Goal: Task Accomplishment & Management: Manage account settings

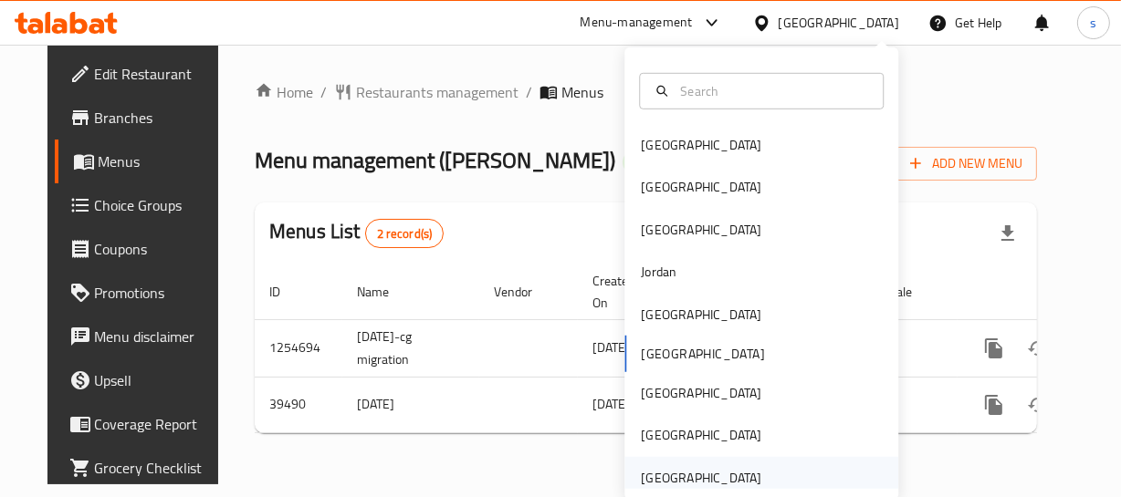
click at [683, 470] on div "[GEOGRAPHIC_DATA]" at bounding box center [701, 478] width 120 height 20
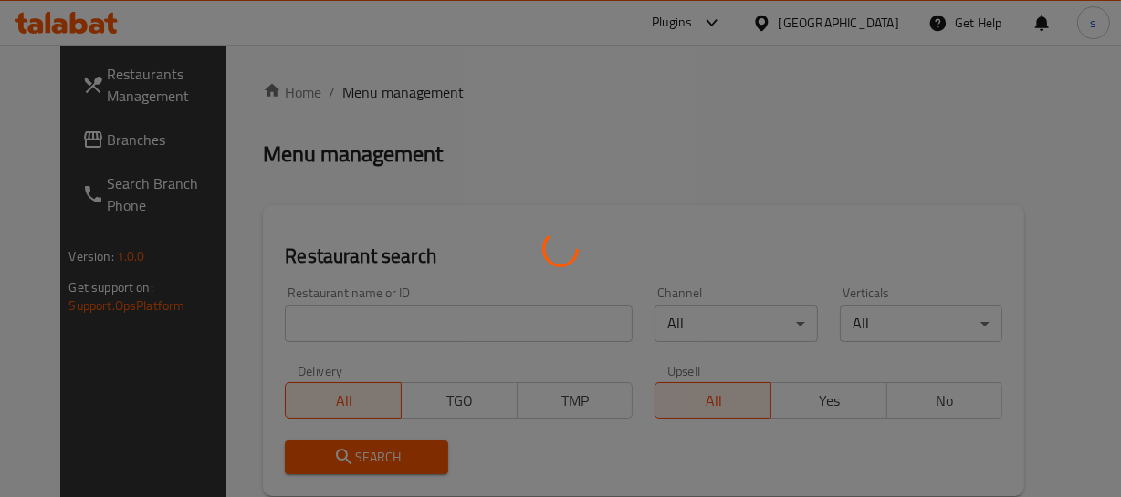
click at [92, 141] on div at bounding box center [560, 248] width 1121 height 497
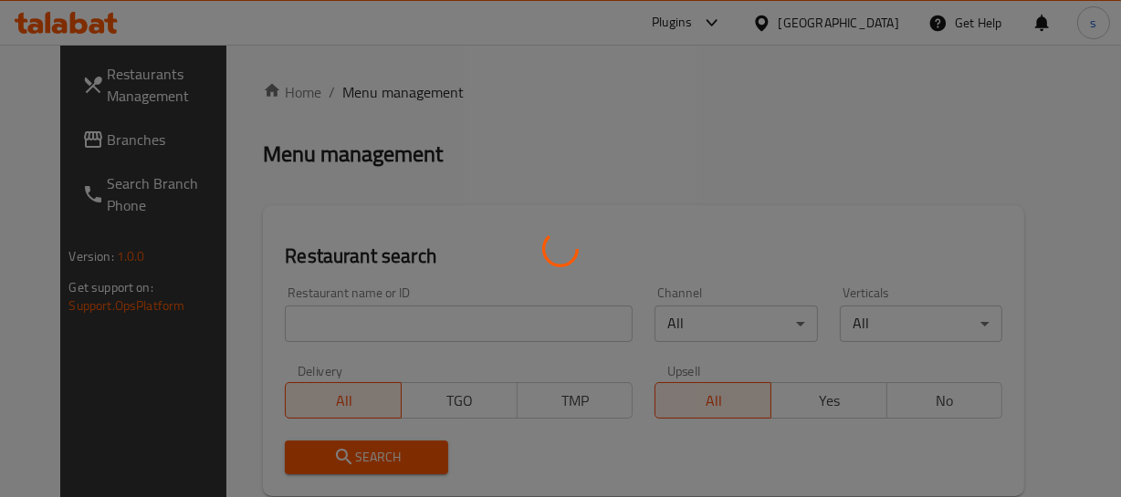
click at [92, 141] on div at bounding box center [560, 248] width 1121 height 497
drag, startPoint x: 92, startPoint y: 141, endPoint x: 106, endPoint y: 244, distance: 103.1
click at [107, 248] on div at bounding box center [560, 248] width 1121 height 497
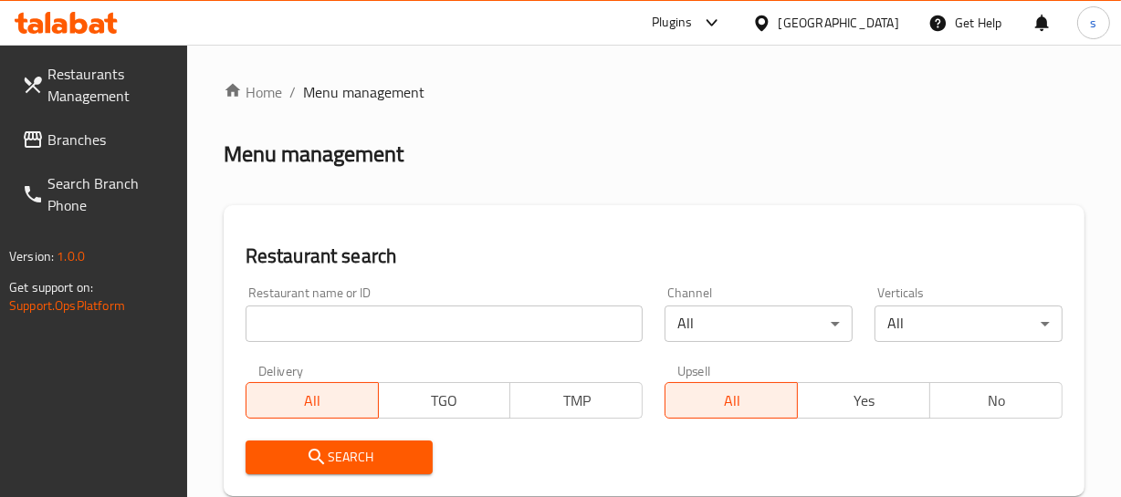
click at [110, 125] on link "Branches" at bounding box center [97, 140] width 180 height 44
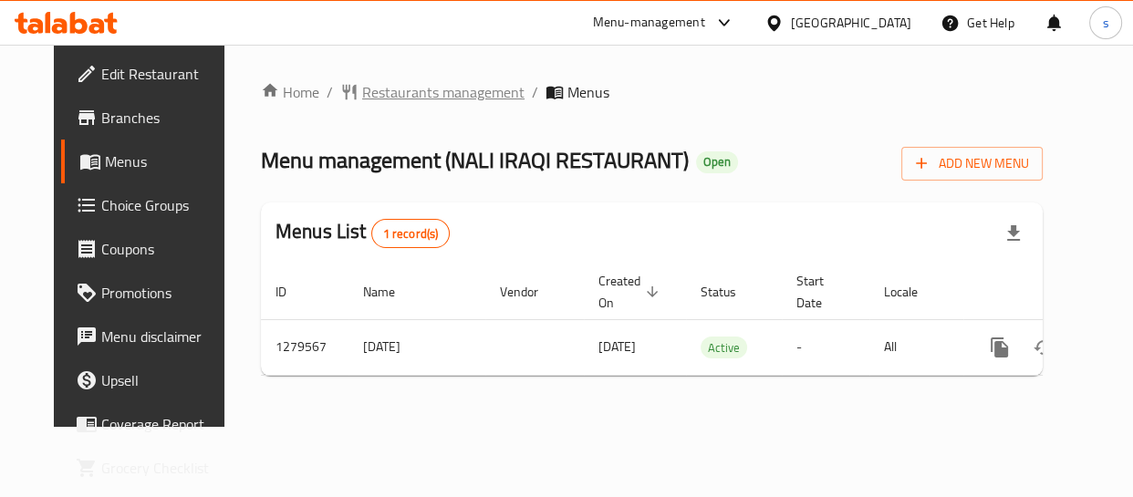
click at [408, 93] on span "Restaurants management" at bounding box center [443, 92] width 162 height 22
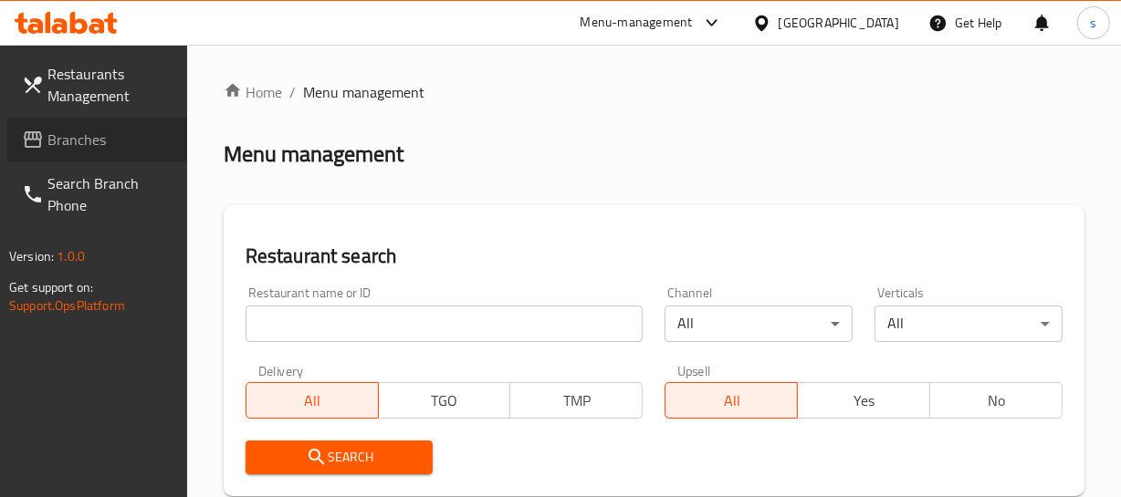
click at [46, 155] on link "Branches" at bounding box center [97, 140] width 180 height 44
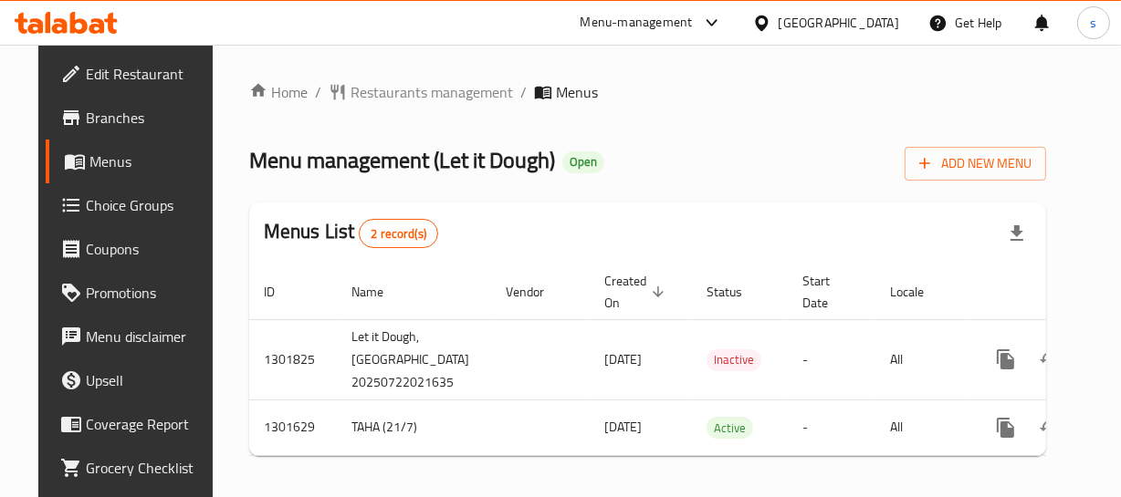
click at [842, 13] on div "[GEOGRAPHIC_DATA]" at bounding box center [838, 23] width 120 height 20
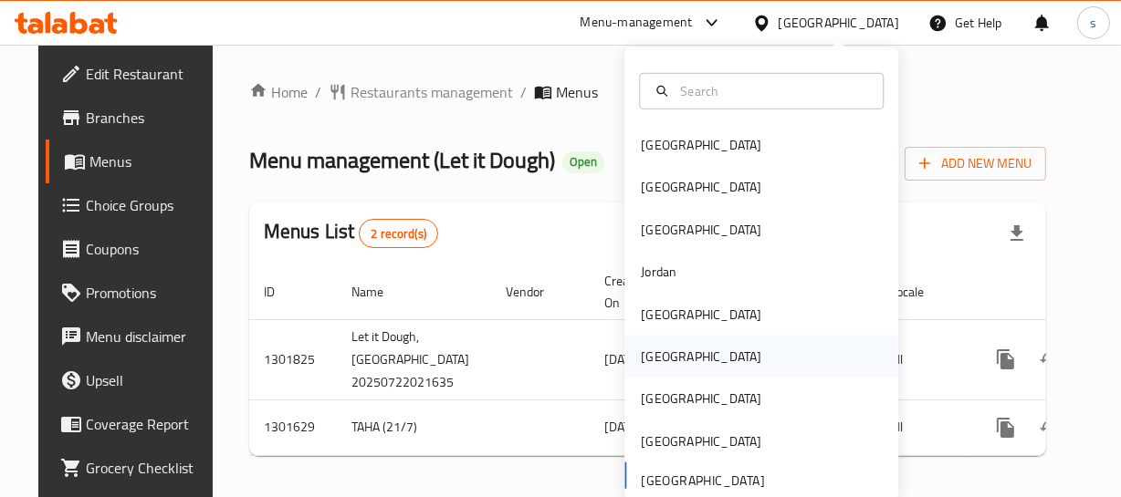
click at [679, 362] on div "Oman" at bounding box center [761, 357] width 274 height 42
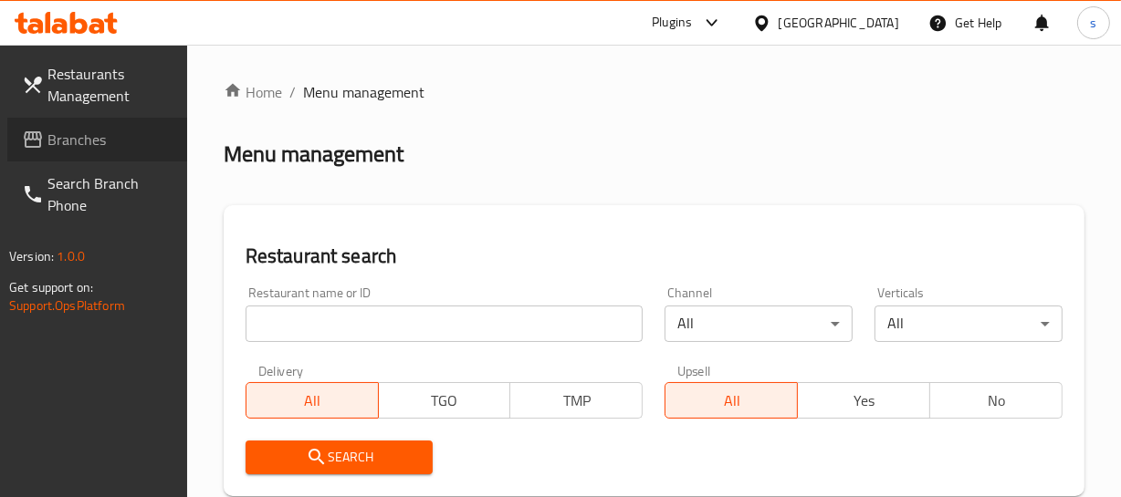
click at [101, 144] on span "Branches" at bounding box center [109, 140] width 125 height 22
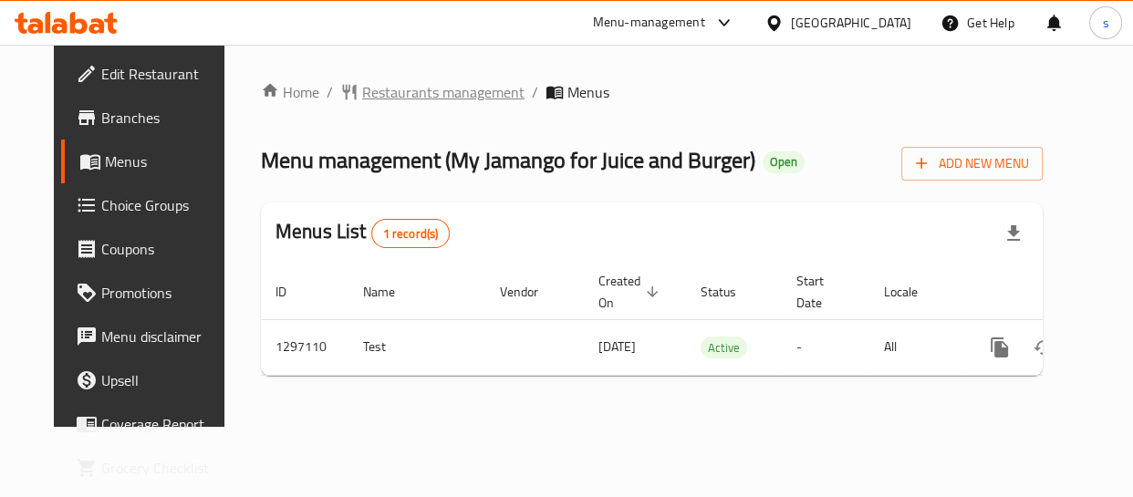
click at [362, 97] on span "Restaurants management" at bounding box center [443, 92] width 162 height 22
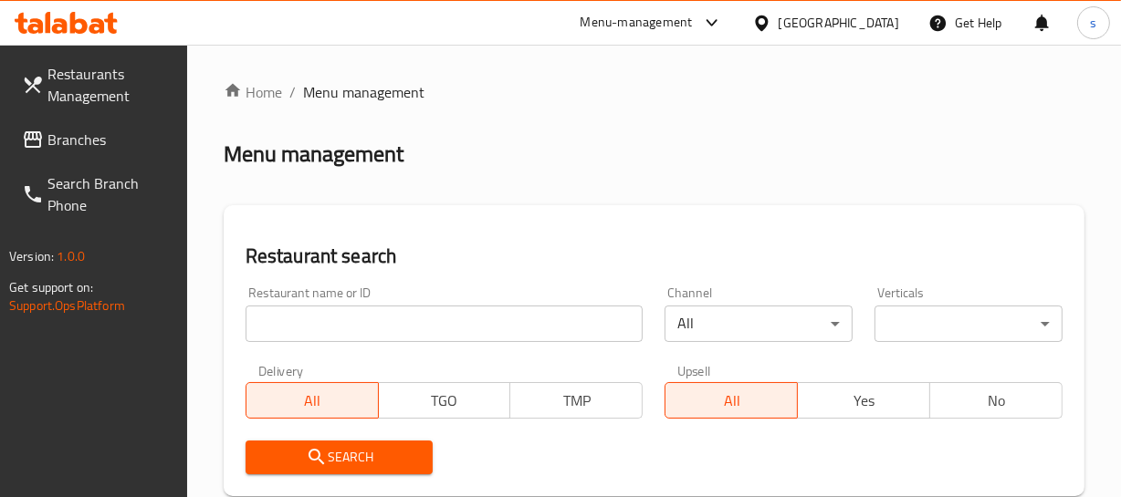
click at [92, 147] on span "Branches" at bounding box center [109, 140] width 125 height 22
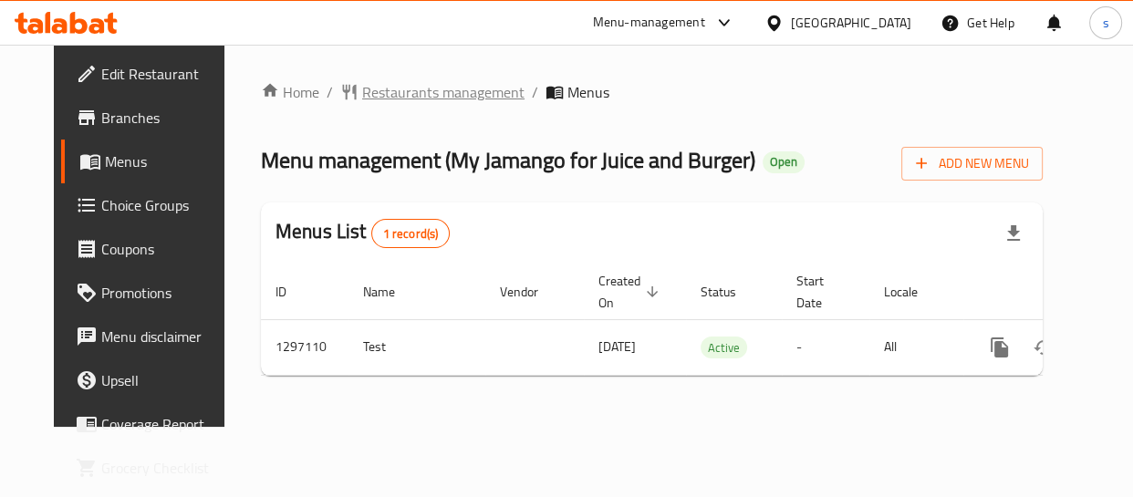
click at [370, 97] on span "Restaurants management" at bounding box center [443, 92] width 162 height 22
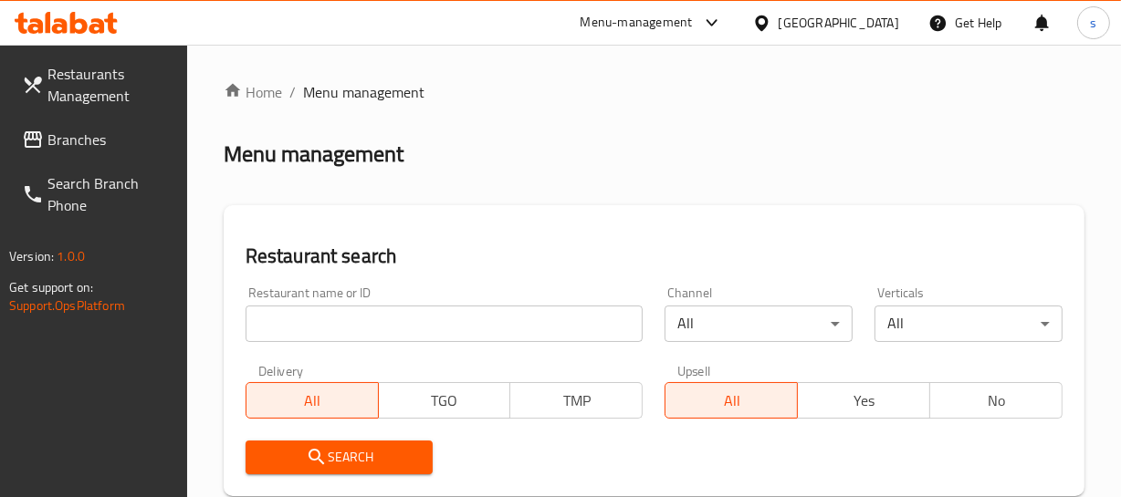
click at [77, 136] on span "Branches" at bounding box center [109, 140] width 125 height 22
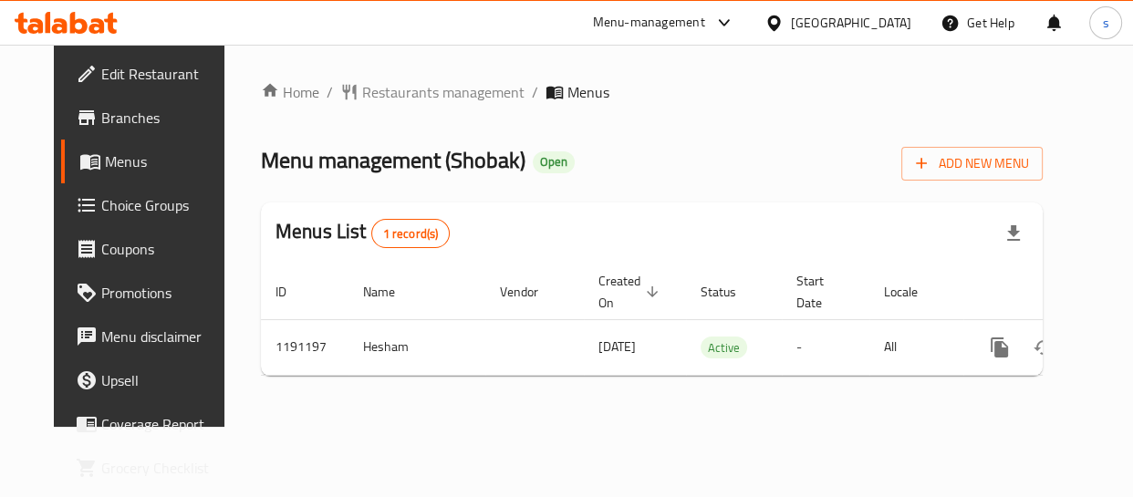
click at [915, 21] on div "[GEOGRAPHIC_DATA]" at bounding box center [838, 23] width 176 height 44
click at [902, 13] on div "[GEOGRAPHIC_DATA]" at bounding box center [851, 23] width 120 height 20
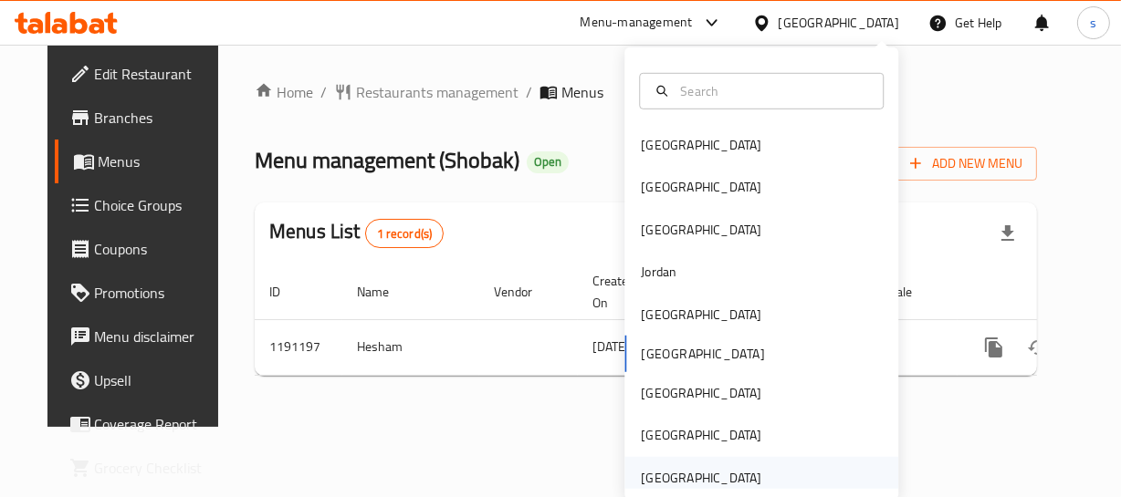
click at [704, 472] on div "United Arab Emirates" at bounding box center [701, 478] width 120 height 20
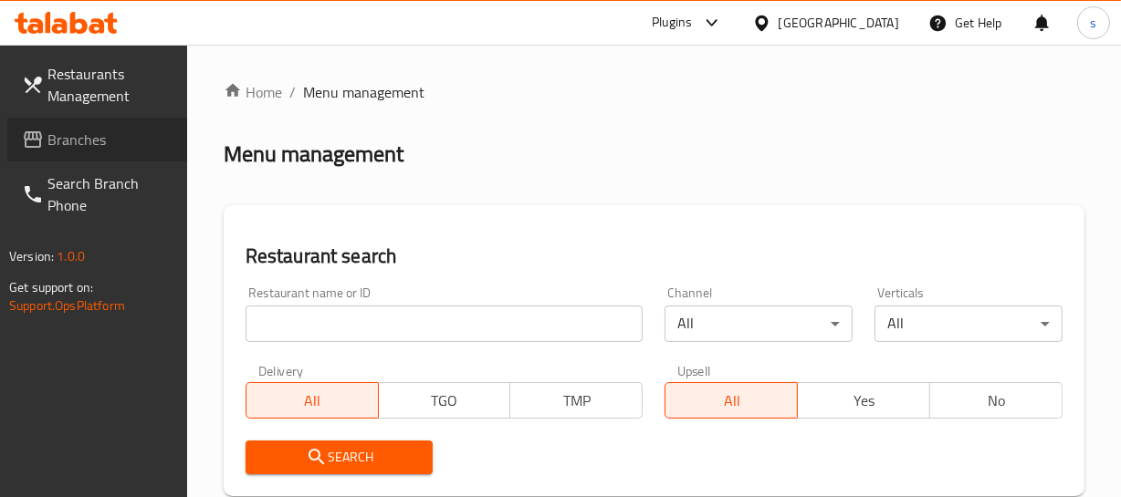
click at [79, 140] on span "Branches" at bounding box center [109, 140] width 125 height 22
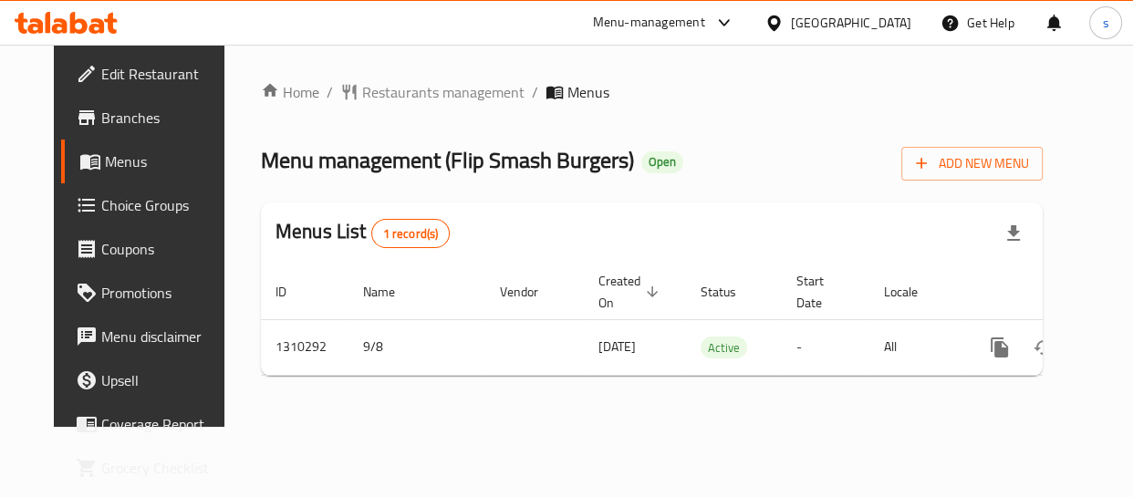
click at [881, 30] on div "United Arab Emirates" at bounding box center [851, 23] width 120 height 20
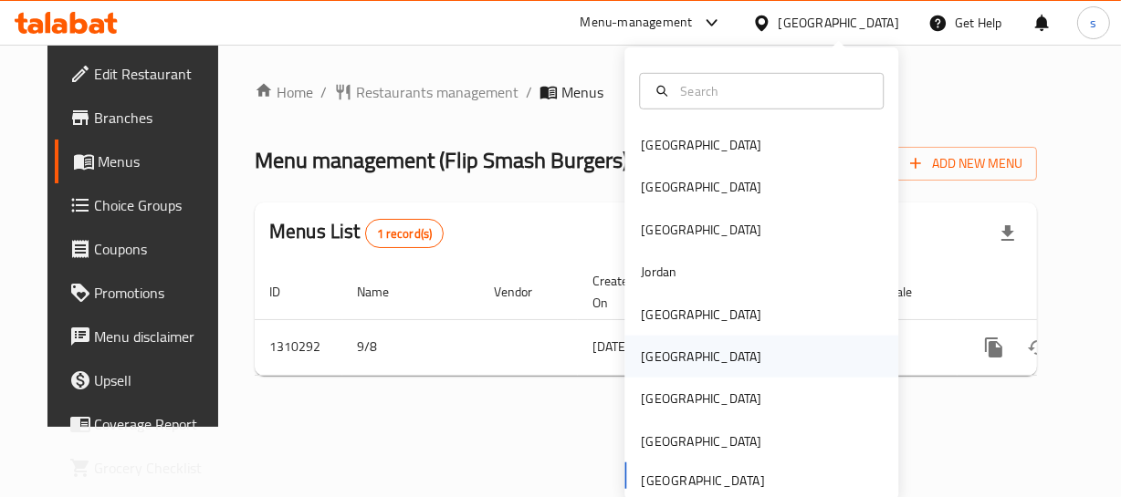
click at [646, 361] on div "Oman" at bounding box center [701, 357] width 120 height 20
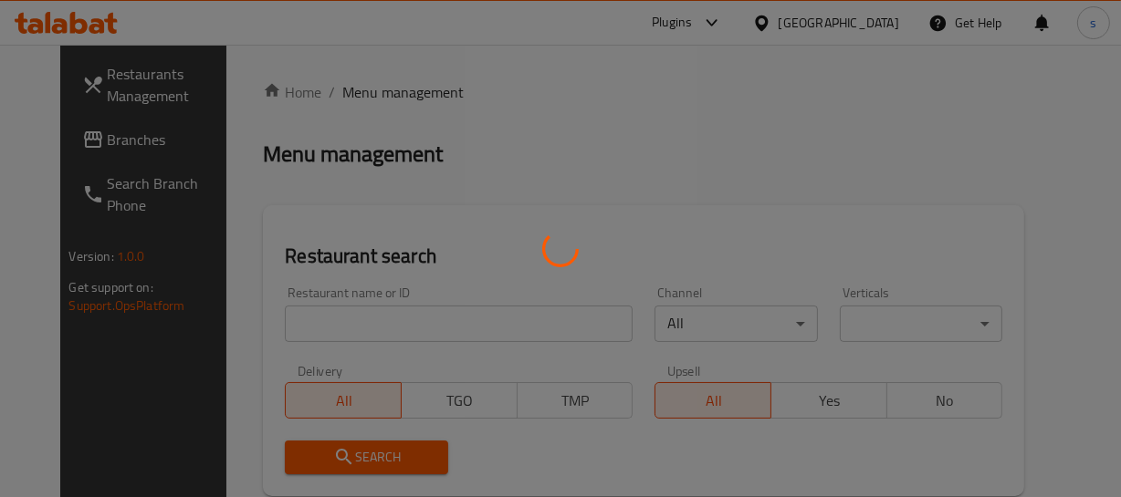
click at [63, 132] on div at bounding box center [560, 248] width 1121 height 497
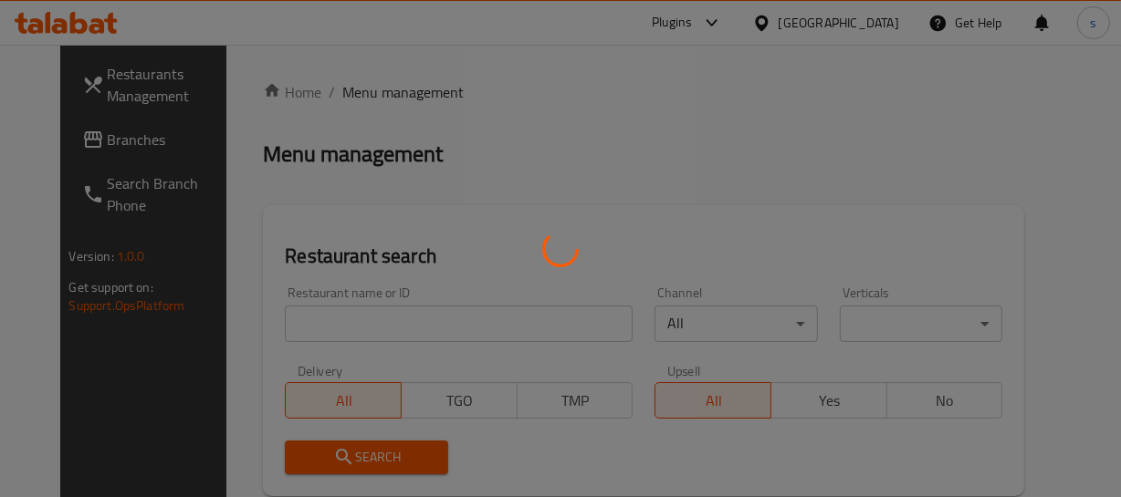
click at [63, 132] on div at bounding box center [560, 248] width 1121 height 497
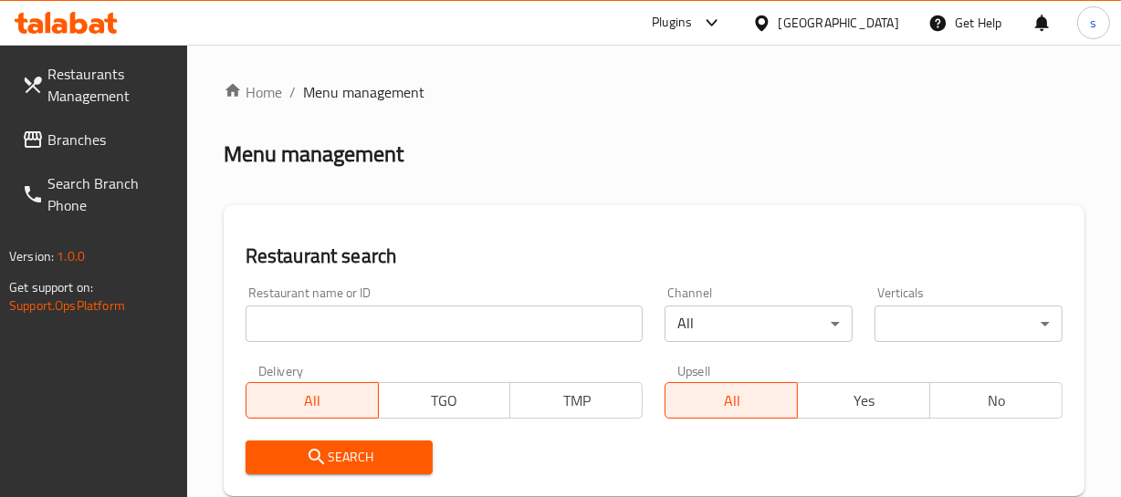
click at [77, 132] on span "Branches" at bounding box center [109, 140] width 125 height 22
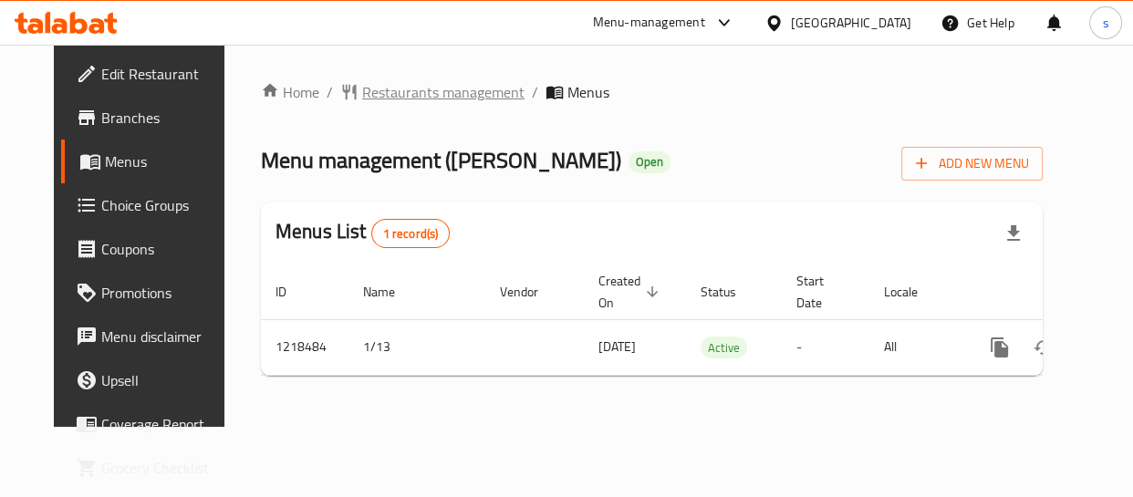
click at [408, 97] on span "Restaurants management" at bounding box center [443, 92] width 162 height 22
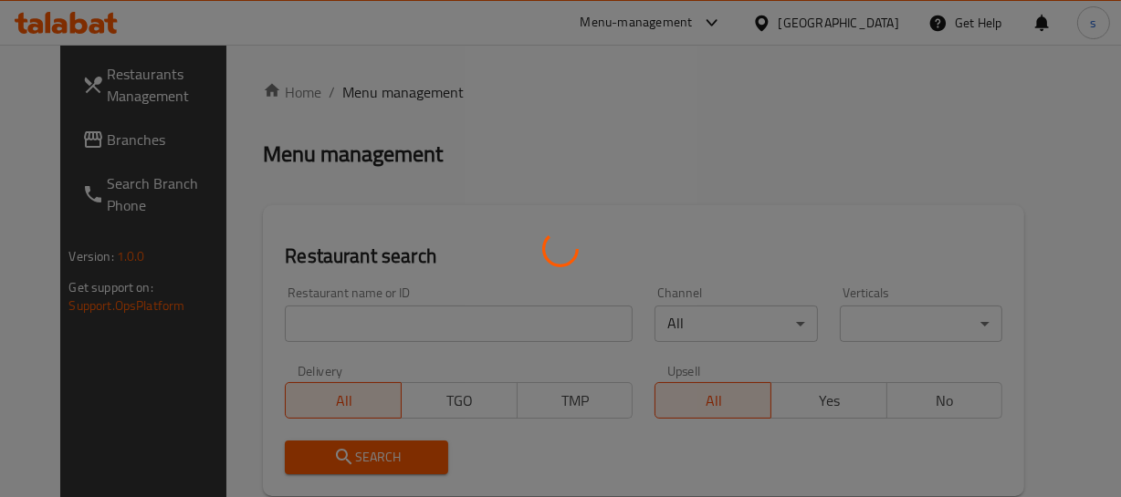
click at [91, 143] on div at bounding box center [560, 248] width 1121 height 497
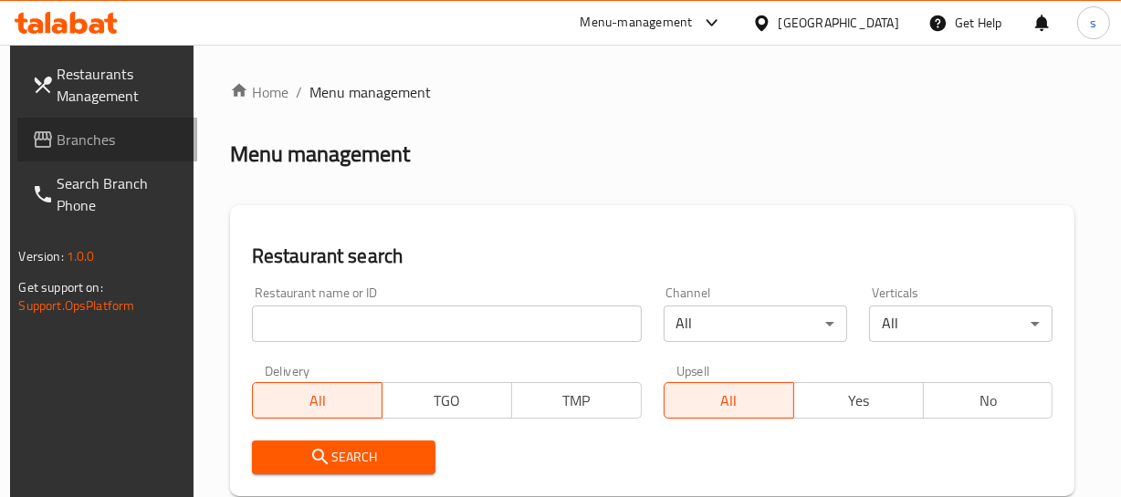
click at [91, 143] on span "Branches" at bounding box center [119, 140] width 125 height 22
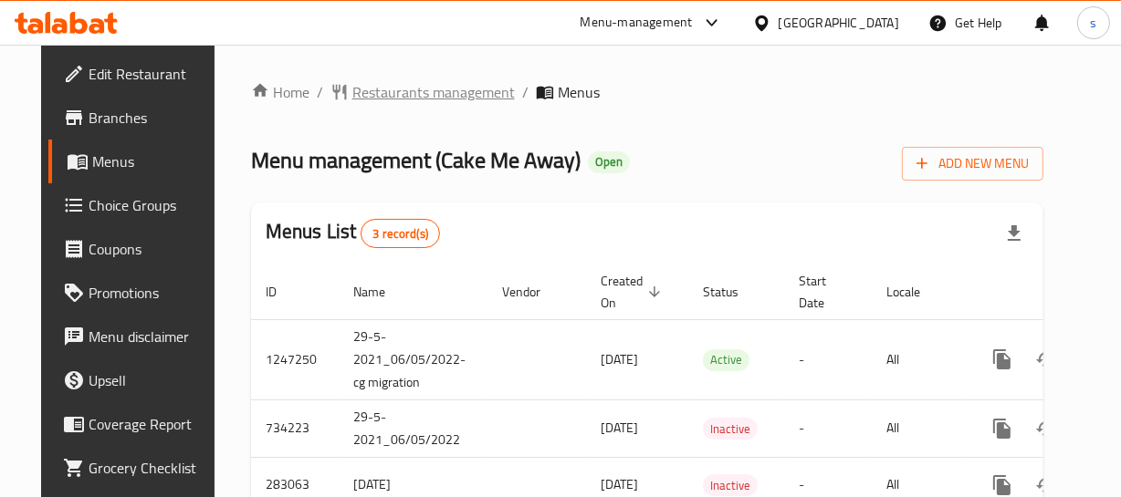
click at [432, 94] on span "Restaurants management" at bounding box center [433, 92] width 162 height 22
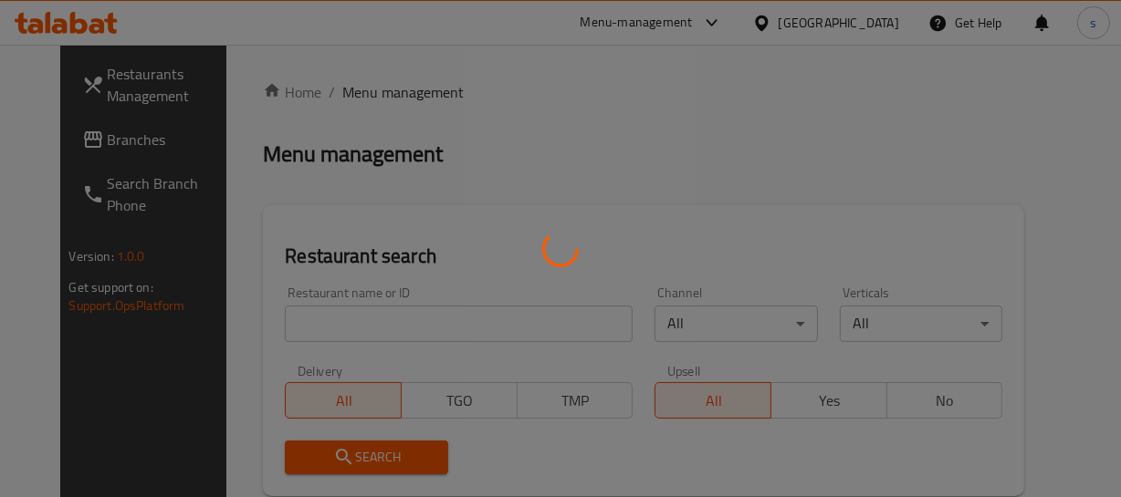
click at [89, 138] on div at bounding box center [560, 248] width 1121 height 497
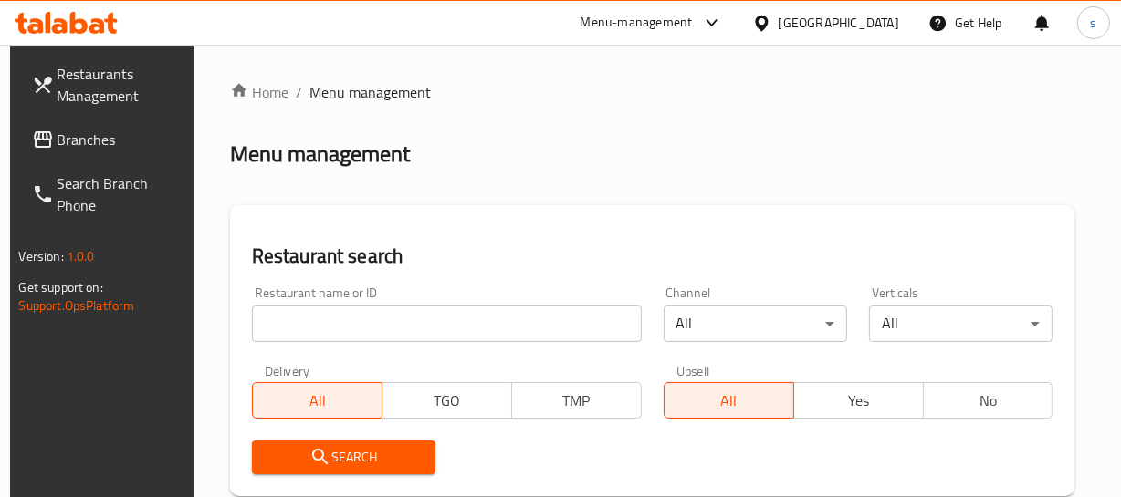
click at [89, 138] on span "Branches" at bounding box center [119, 140] width 125 height 22
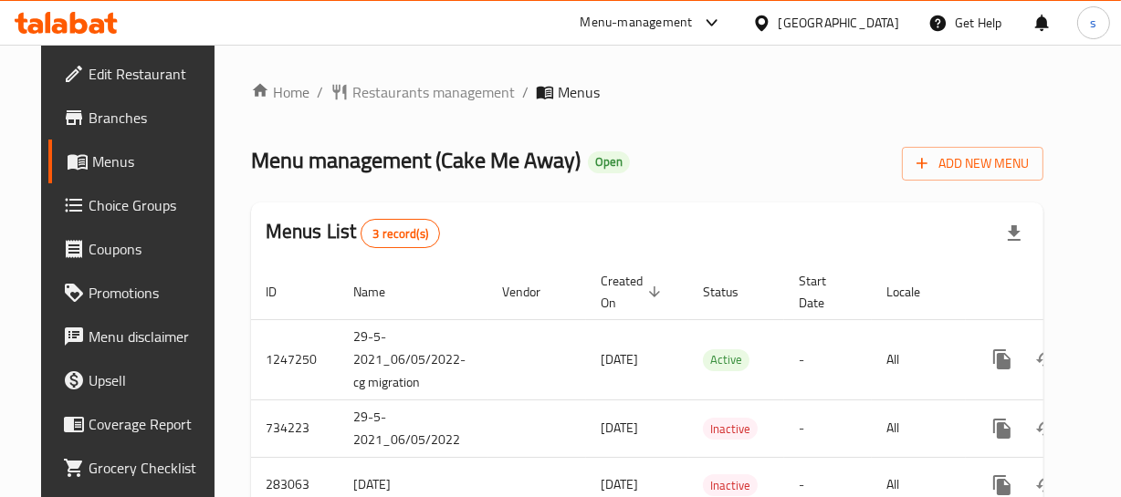
click at [767, 18] on icon at bounding box center [761, 23] width 13 height 16
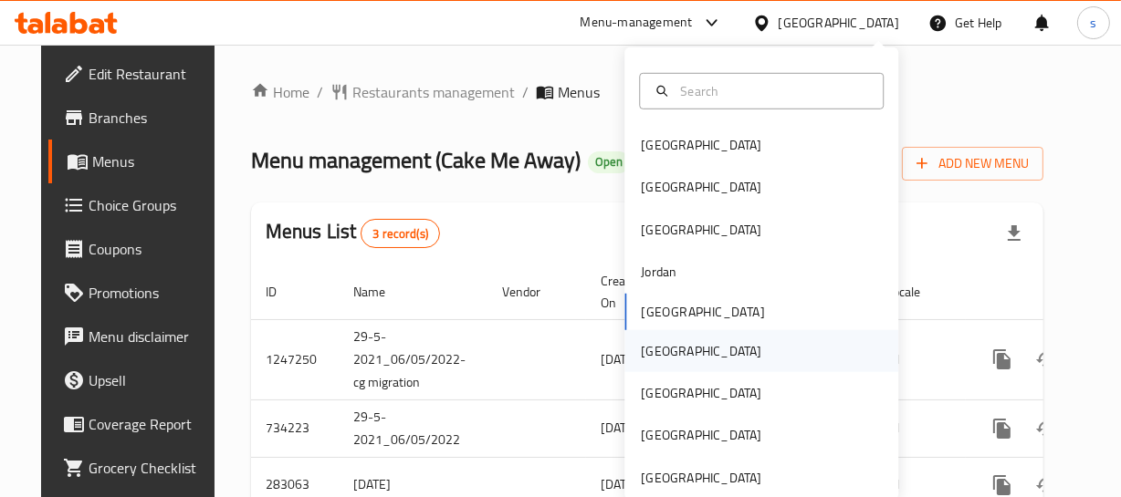
click at [675, 352] on div "[GEOGRAPHIC_DATA]" at bounding box center [701, 350] width 150 height 42
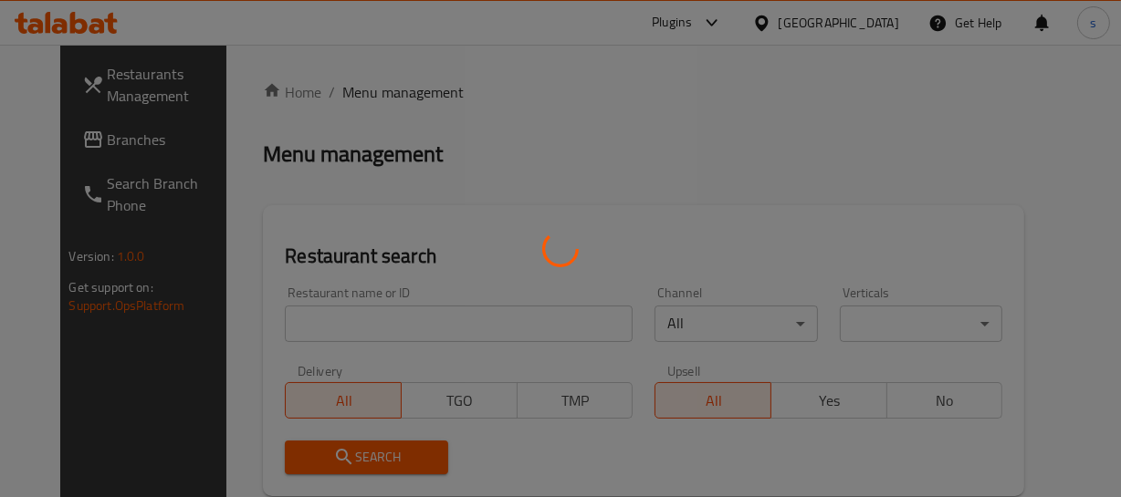
click at [64, 144] on div at bounding box center [560, 248] width 1121 height 497
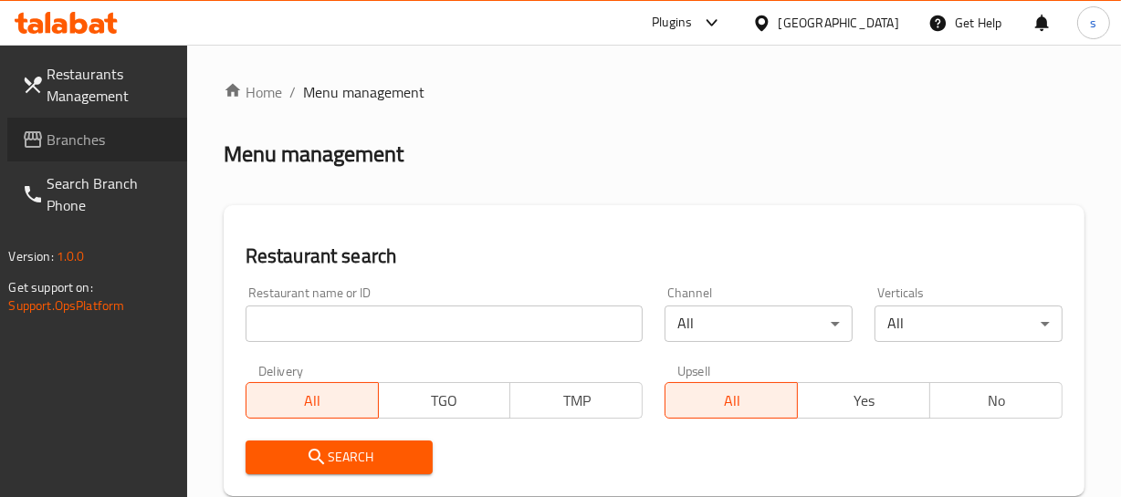
click at [64, 144] on span "Branches" at bounding box center [109, 140] width 125 height 22
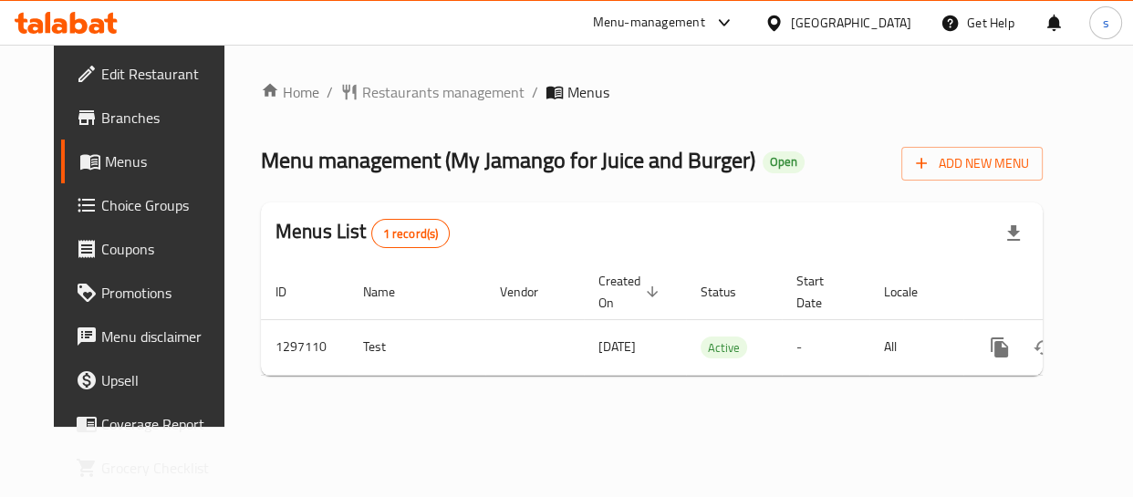
click at [784, 28] on icon at bounding box center [774, 23] width 19 height 19
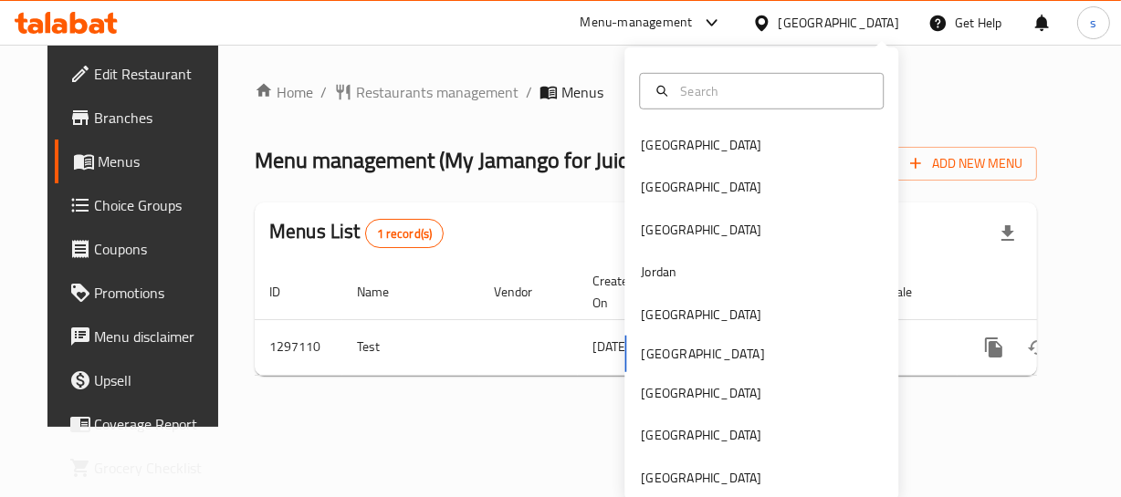
click at [771, 18] on icon at bounding box center [761, 23] width 19 height 19
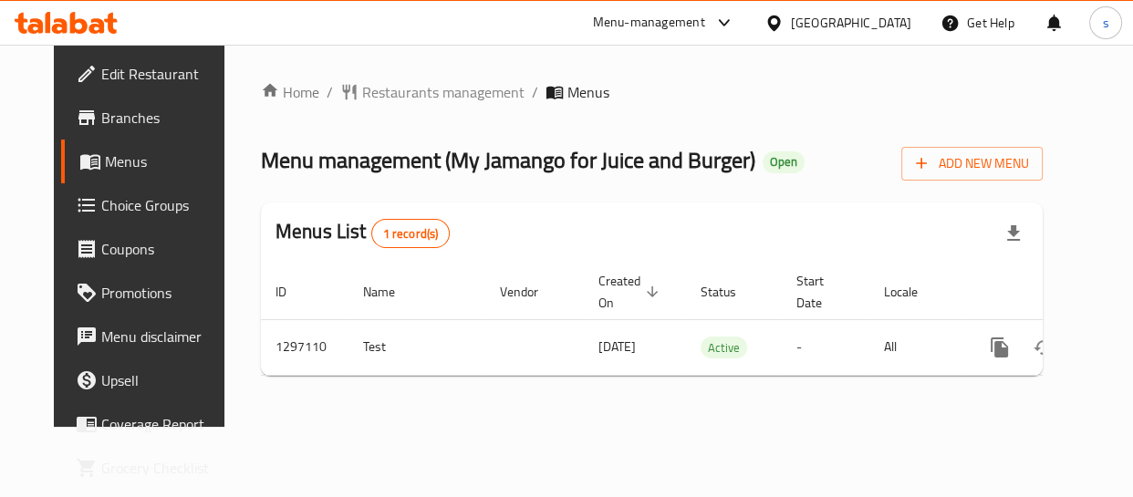
click at [784, 21] on icon at bounding box center [774, 23] width 19 height 19
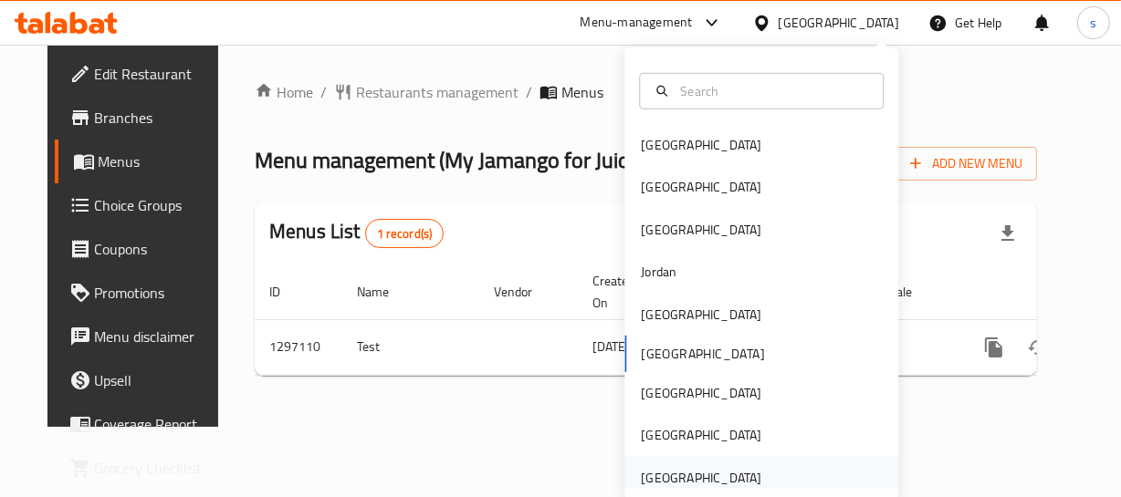
click at [694, 480] on div "[GEOGRAPHIC_DATA]" at bounding box center [701, 478] width 120 height 20
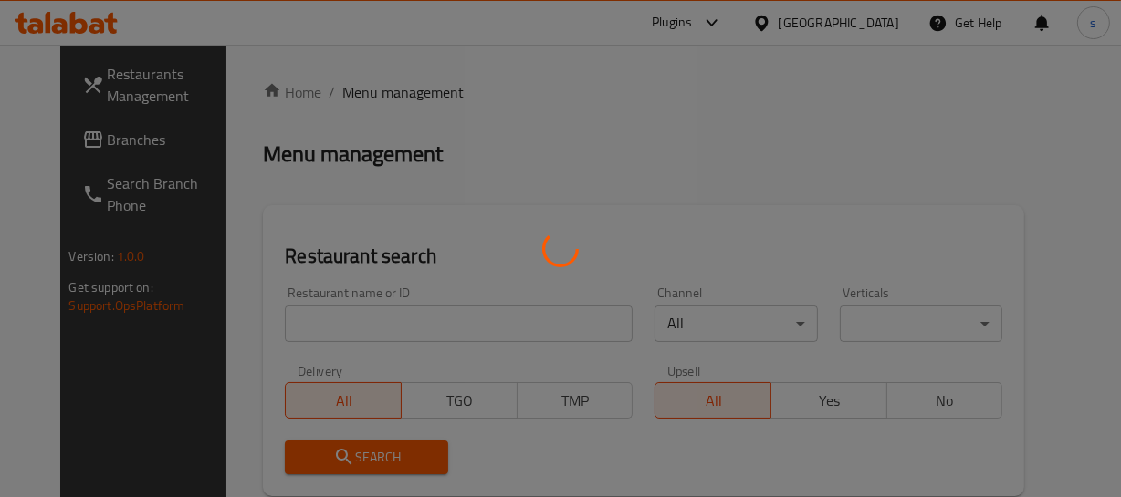
click at [90, 142] on div at bounding box center [560, 248] width 1121 height 497
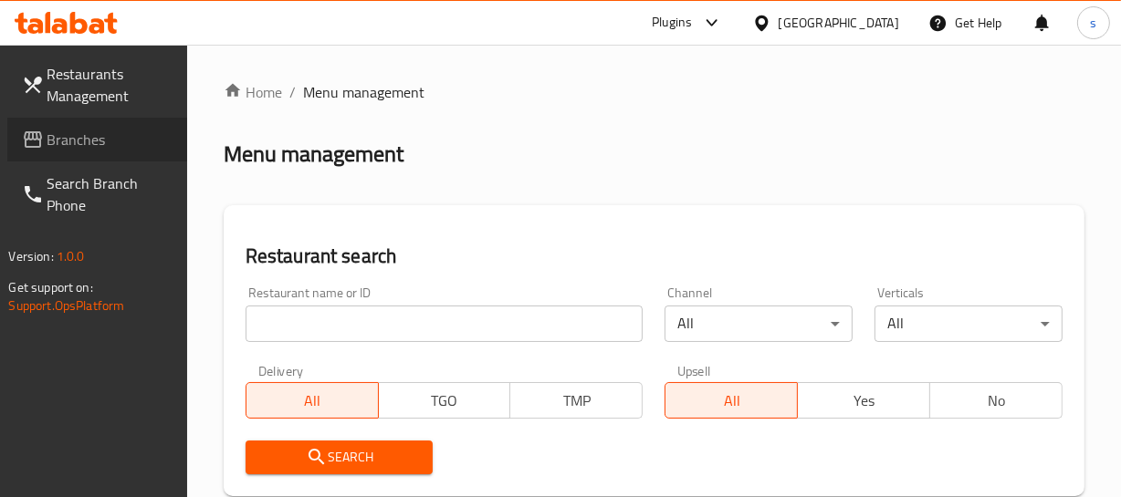
click at [90, 142] on span "Branches" at bounding box center [109, 140] width 125 height 22
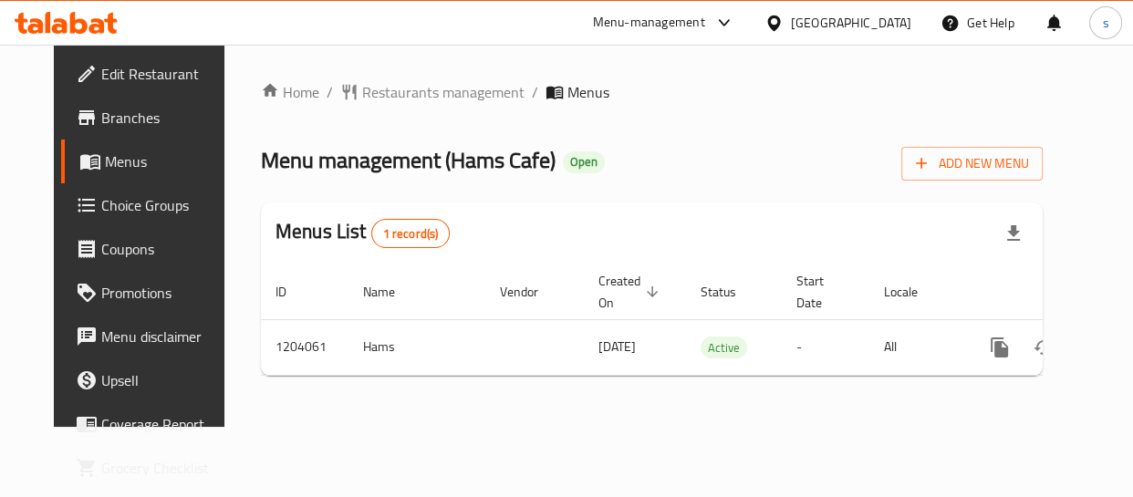
click at [866, 21] on div "[GEOGRAPHIC_DATA]" at bounding box center [851, 23] width 120 height 20
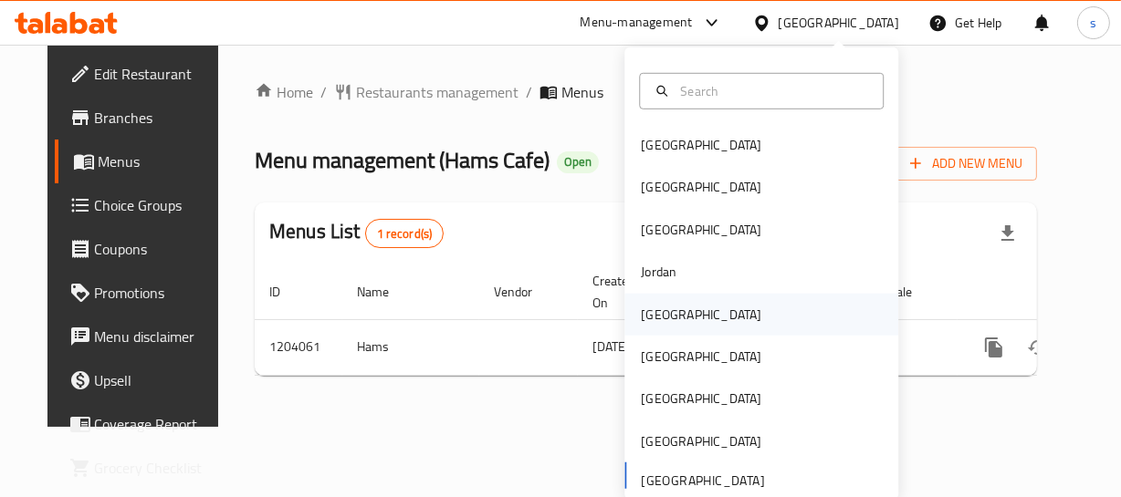
click at [715, 308] on div "[GEOGRAPHIC_DATA]" at bounding box center [761, 314] width 274 height 42
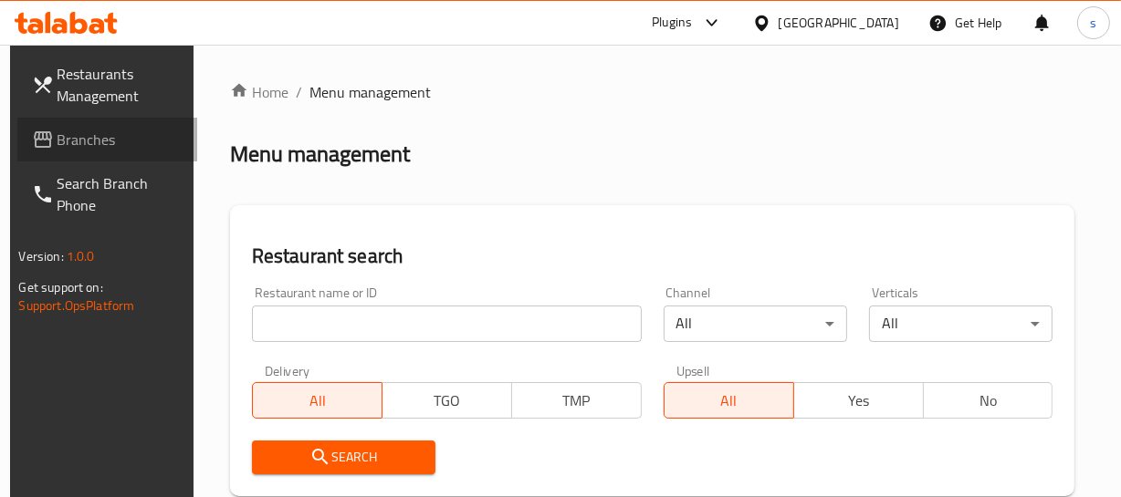
click at [115, 133] on span "Branches" at bounding box center [119, 140] width 125 height 22
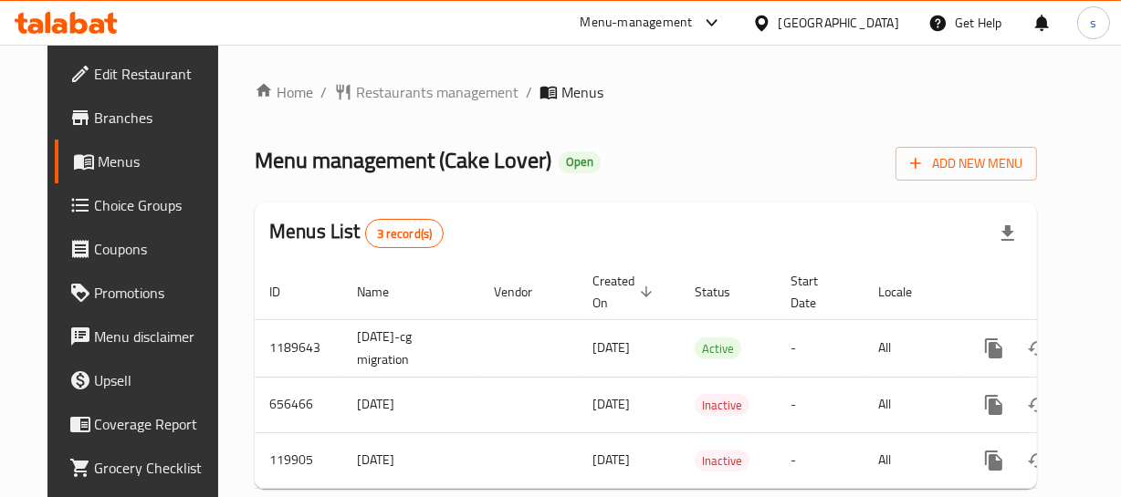
click at [866, 18] on div "[GEOGRAPHIC_DATA]" at bounding box center [838, 23] width 120 height 20
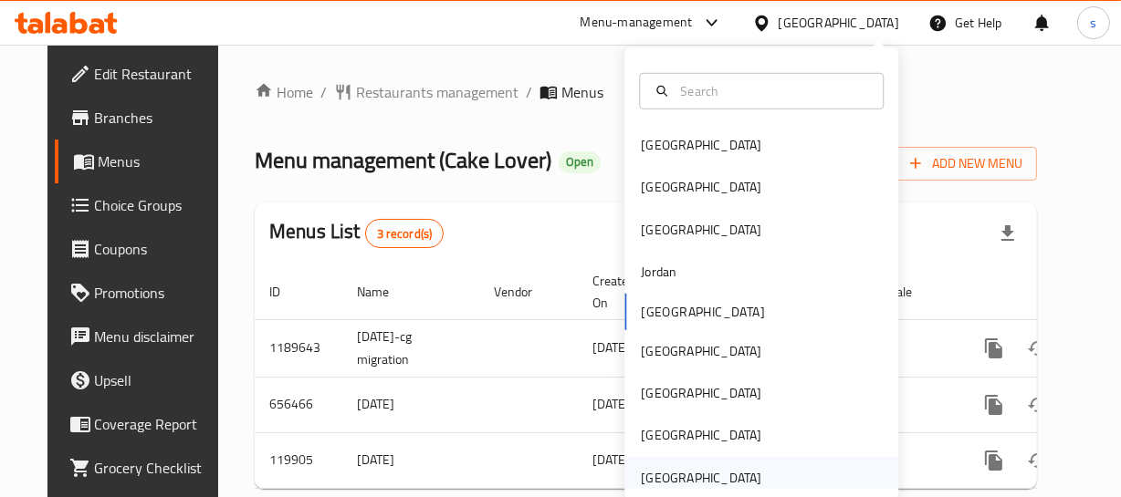
click at [708, 472] on div "[GEOGRAPHIC_DATA]" at bounding box center [701, 478] width 120 height 20
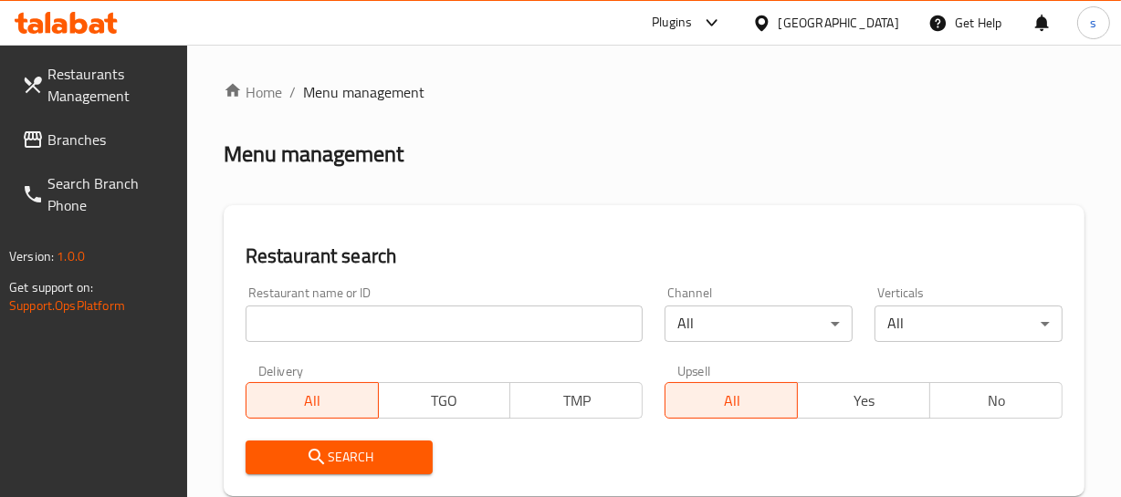
click at [65, 147] on span "Branches" at bounding box center [109, 140] width 125 height 22
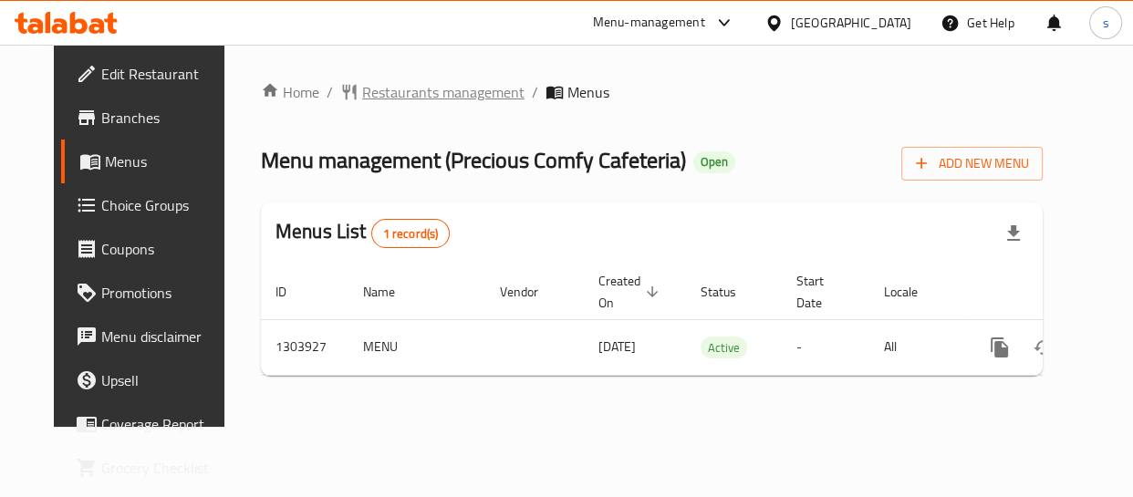
click at [437, 82] on span "Restaurants management" at bounding box center [443, 92] width 162 height 22
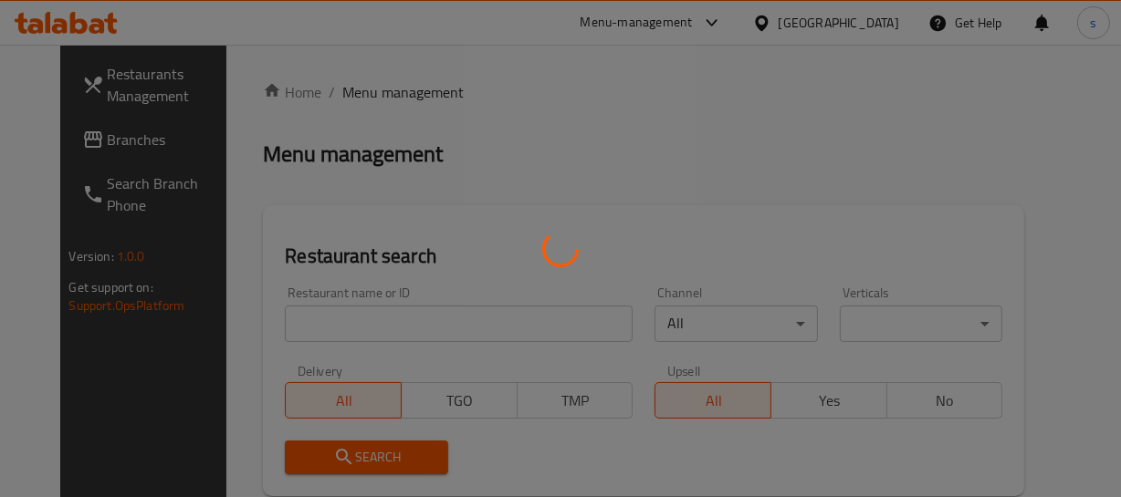
click at [111, 132] on div at bounding box center [560, 248] width 1121 height 497
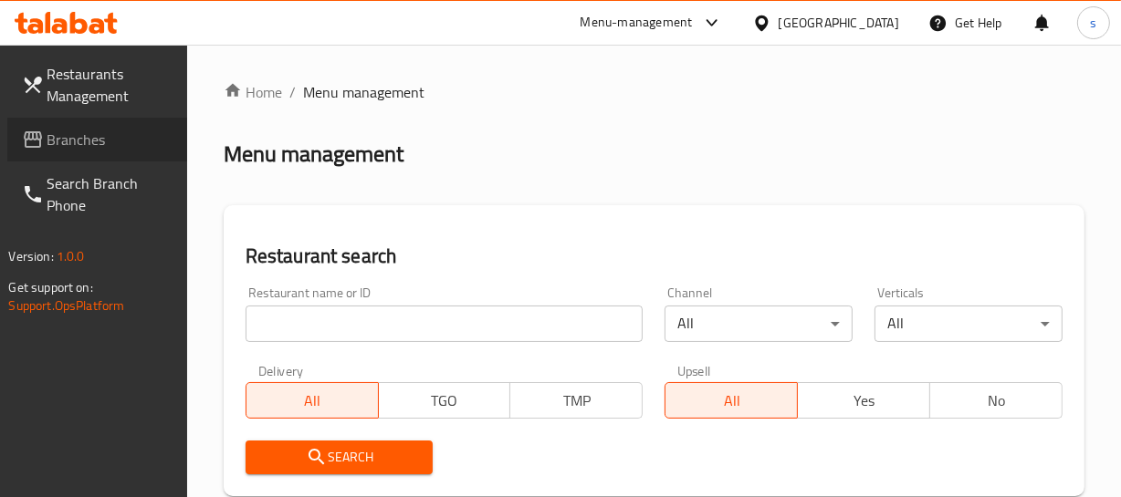
click at [114, 148] on span "Branches" at bounding box center [109, 140] width 125 height 22
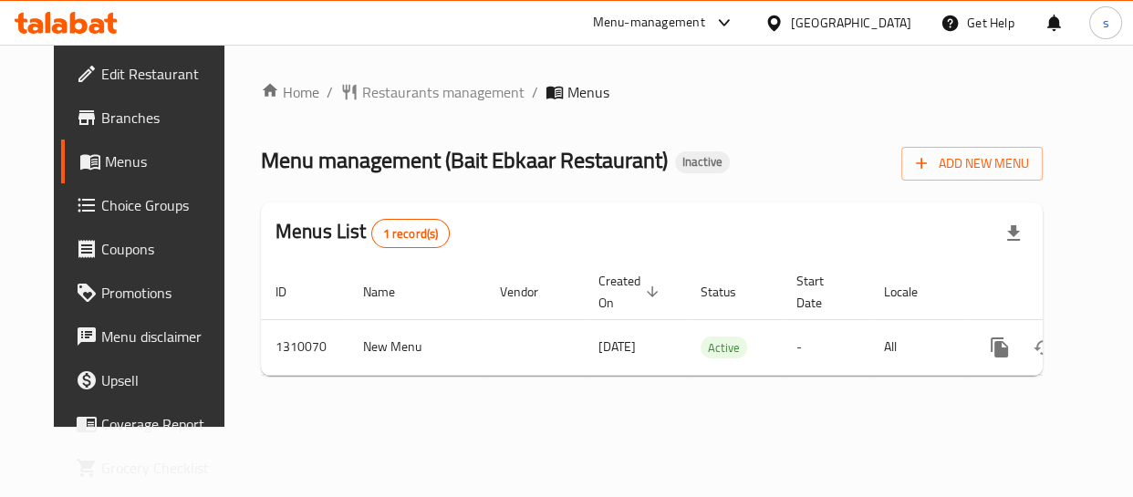
click at [857, 21] on div "[GEOGRAPHIC_DATA]" at bounding box center [851, 23] width 120 height 20
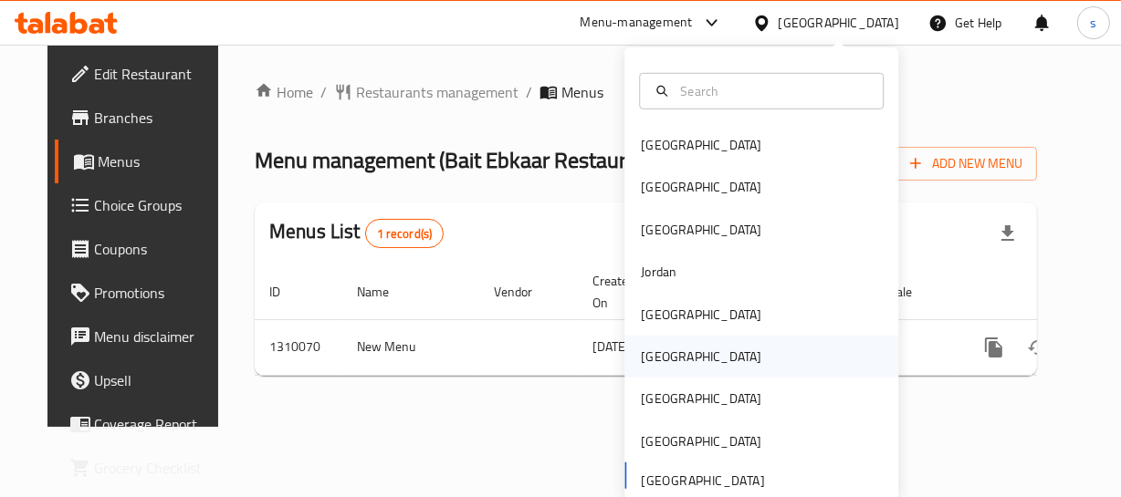
click at [654, 347] on div "[GEOGRAPHIC_DATA]" at bounding box center [701, 357] width 120 height 20
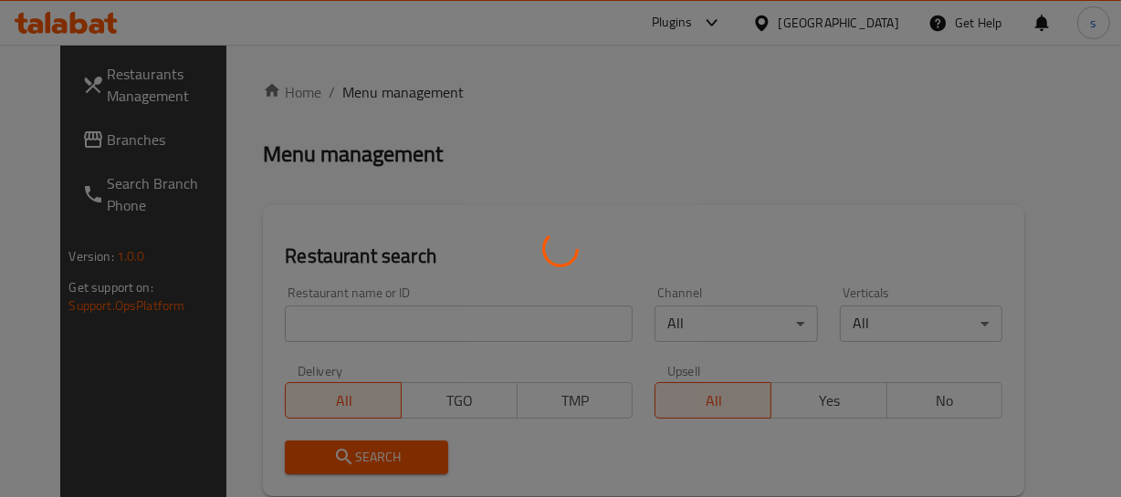
click at [77, 143] on div at bounding box center [560, 248] width 1121 height 497
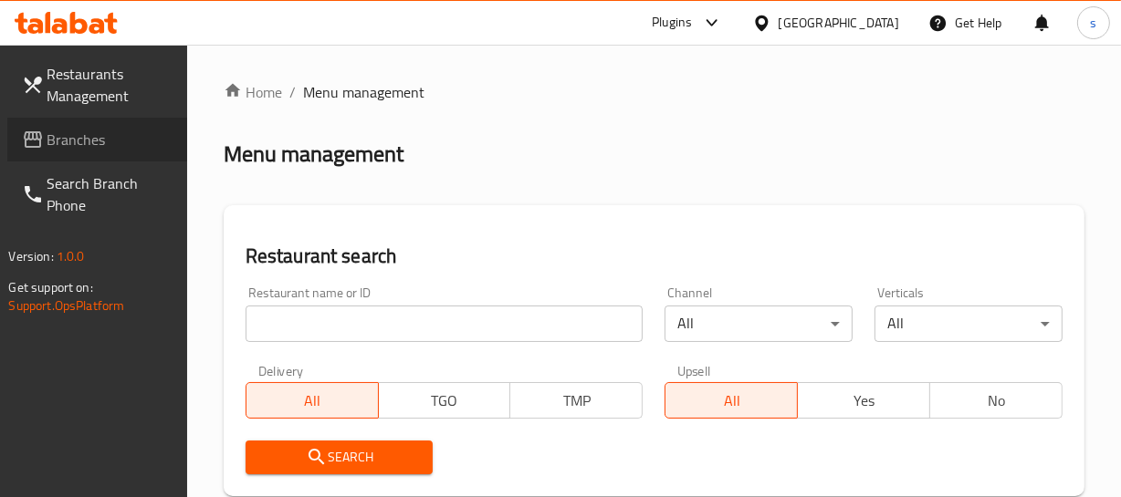
click at [77, 143] on span "Branches" at bounding box center [109, 140] width 125 height 22
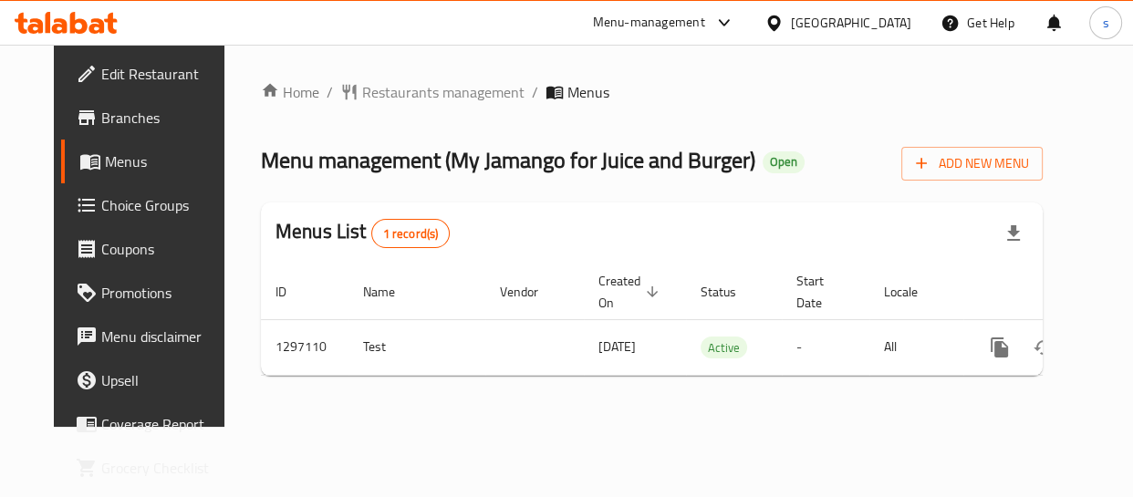
click at [900, 24] on div "Oman" at bounding box center [851, 23] width 120 height 20
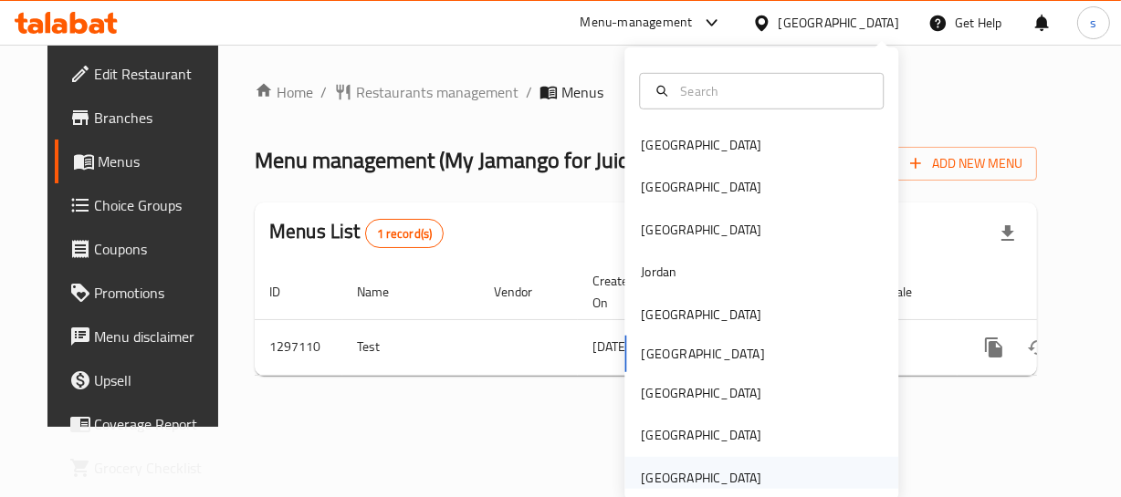
click at [707, 473] on div "[GEOGRAPHIC_DATA]" at bounding box center [701, 478] width 120 height 20
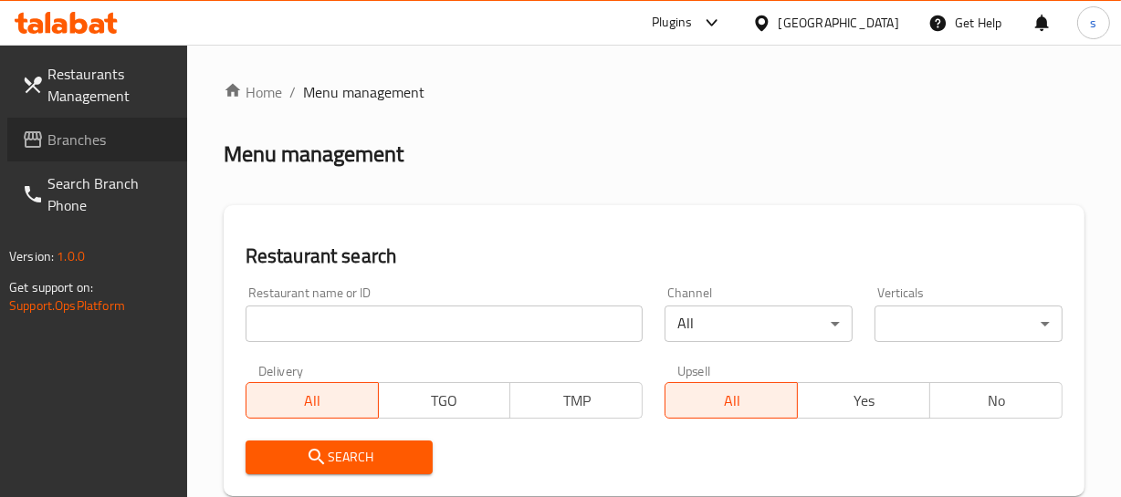
click at [61, 141] on span "Branches" at bounding box center [109, 140] width 125 height 22
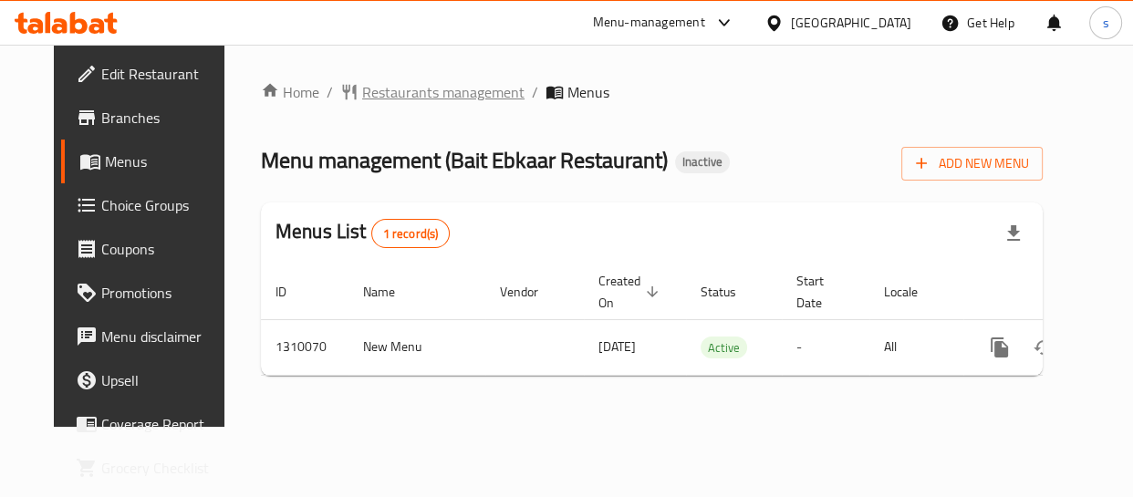
click at [399, 91] on span "Restaurants management" at bounding box center [443, 92] width 162 height 22
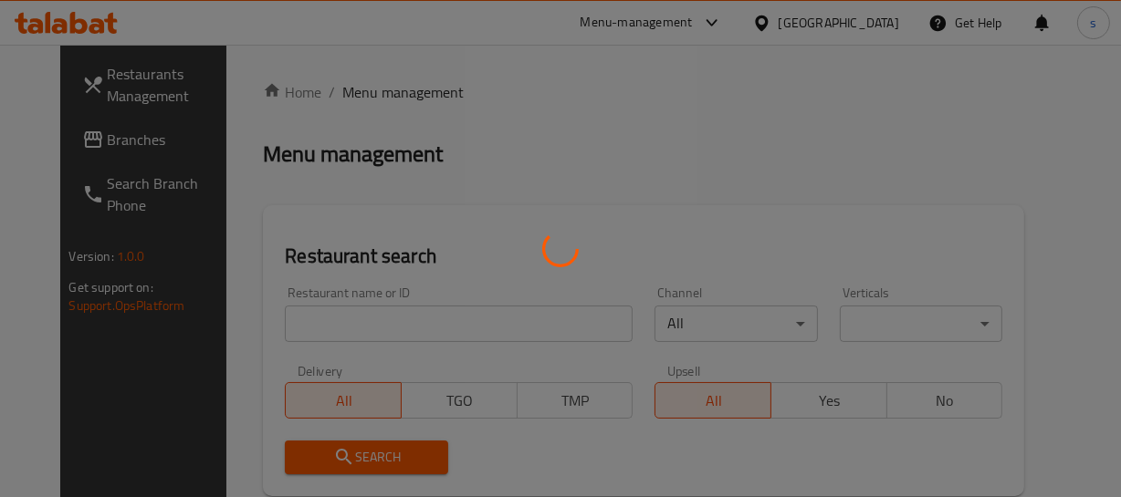
click at [68, 133] on div at bounding box center [560, 248] width 1121 height 497
click at [82, 142] on div at bounding box center [560, 248] width 1121 height 497
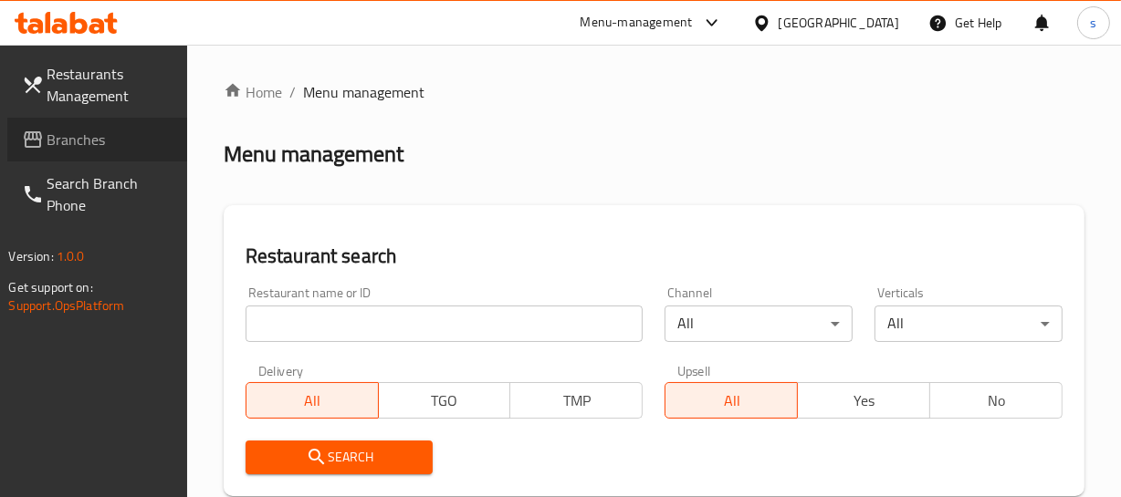
click at [82, 142] on span "Branches" at bounding box center [109, 140] width 125 height 22
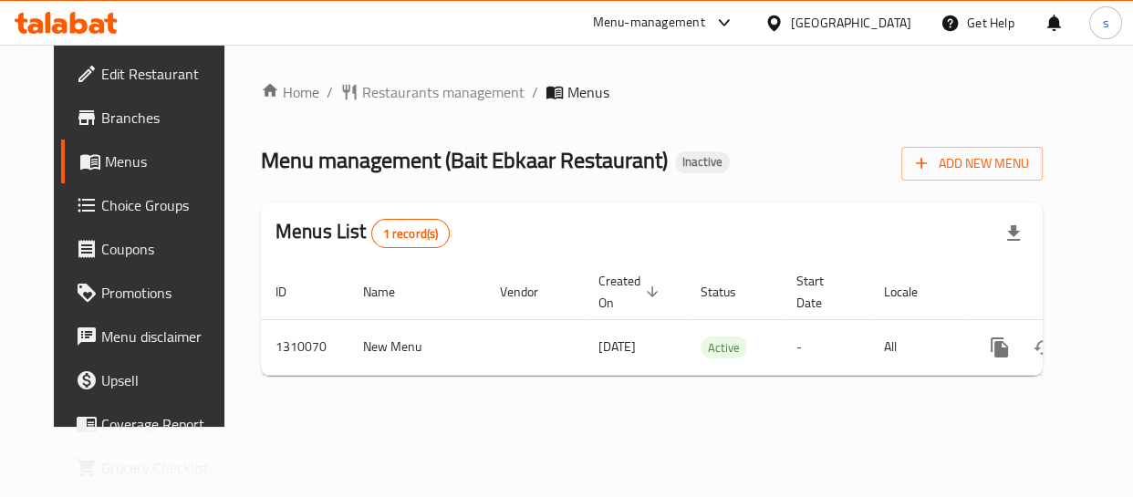
click at [844, 31] on div "[GEOGRAPHIC_DATA]" at bounding box center [851, 23] width 120 height 20
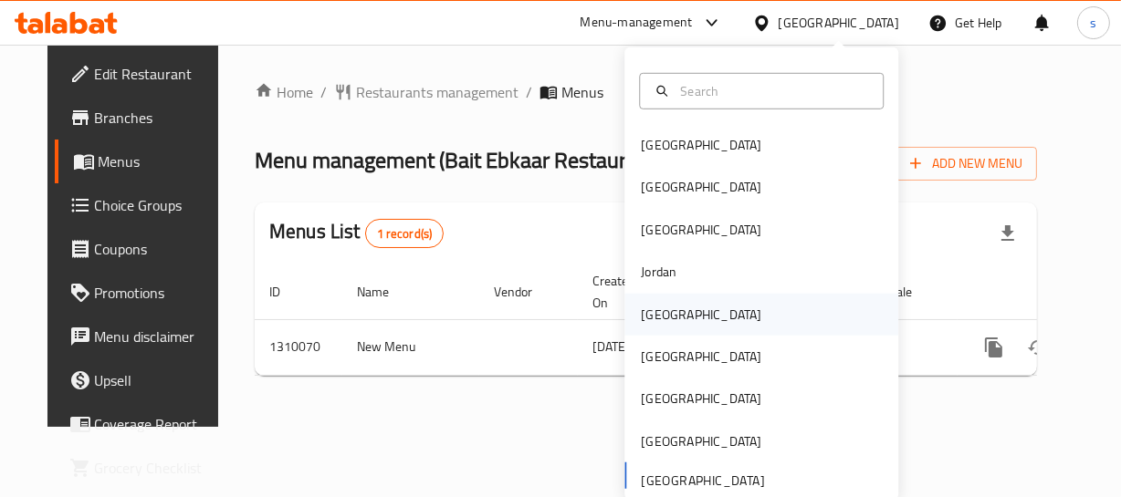
click at [694, 318] on div "[GEOGRAPHIC_DATA]" at bounding box center [761, 314] width 274 height 42
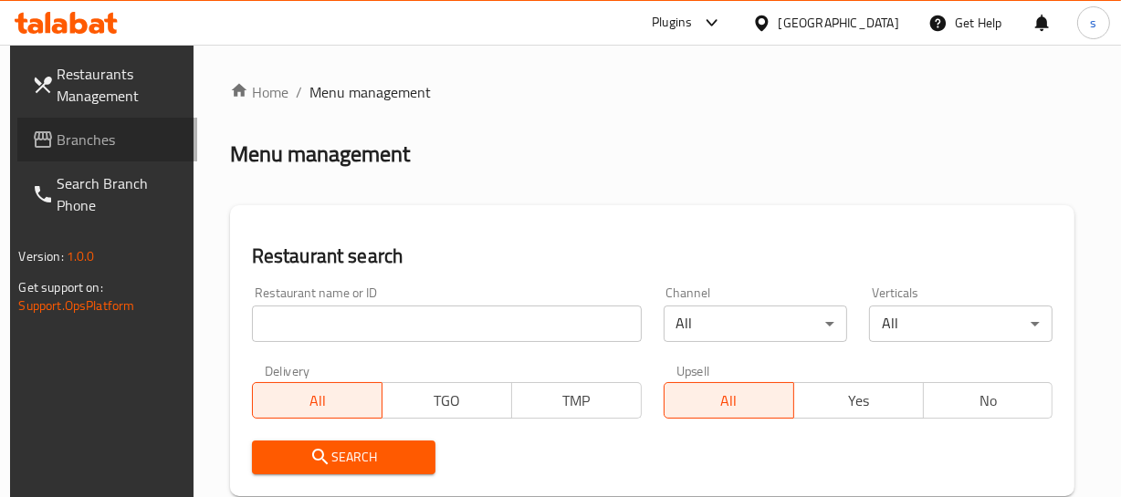
click at [81, 146] on span "Branches" at bounding box center [119, 140] width 125 height 22
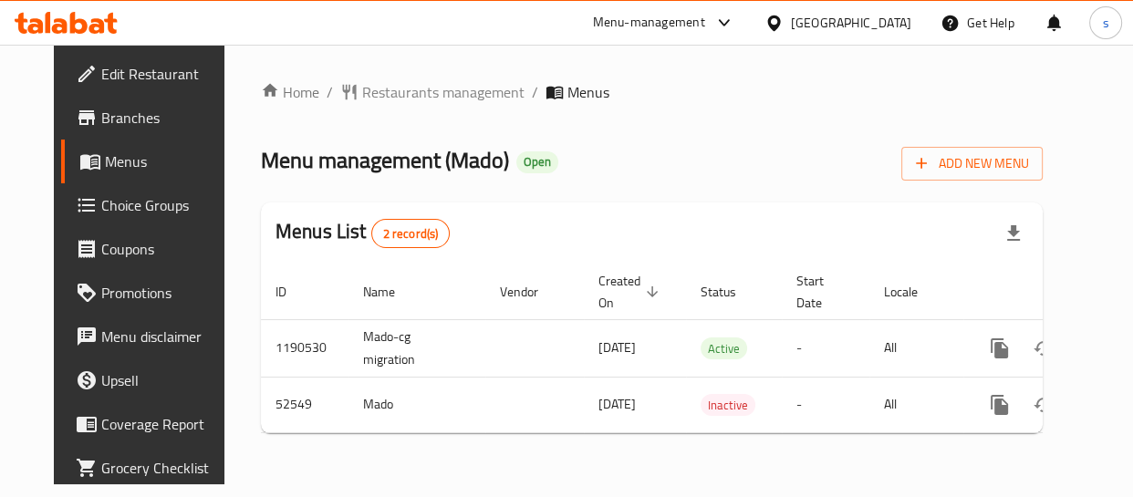
click at [881, 24] on div "Kuwait" at bounding box center [851, 23] width 120 height 20
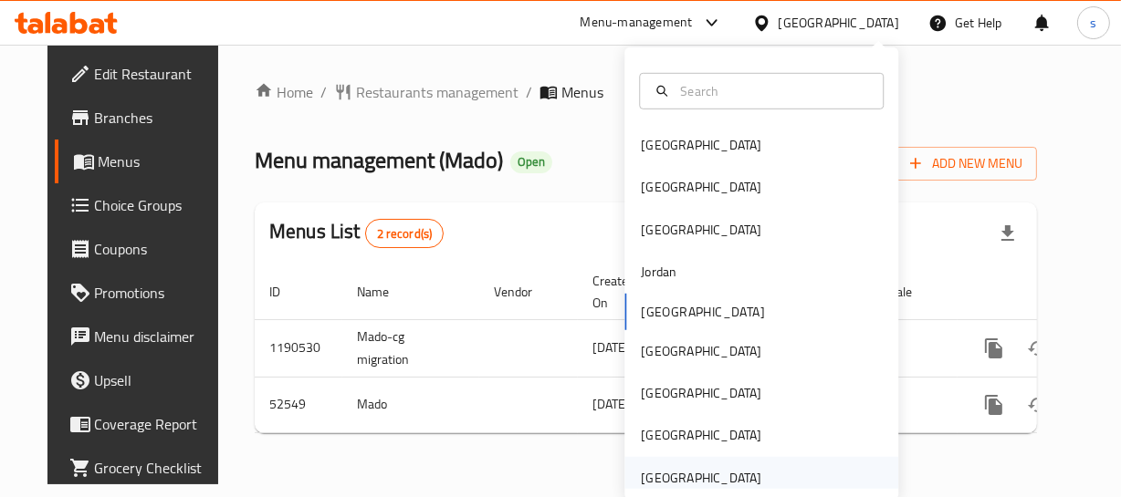
click at [719, 462] on div "[GEOGRAPHIC_DATA]" at bounding box center [701, 478] width 150 height 42
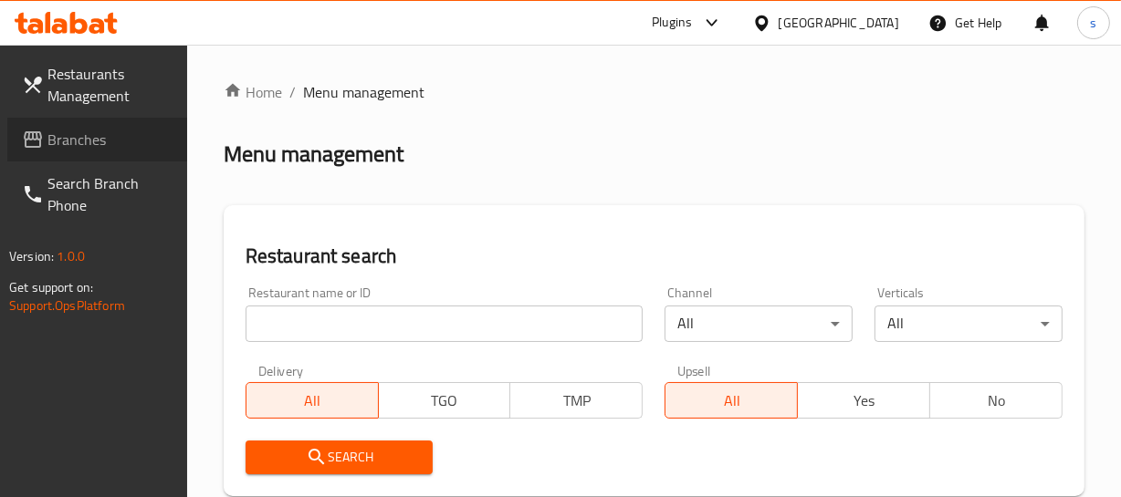
click at [48, 141] on span "Branches" at bounding box center [109, 140] width 125 height 22
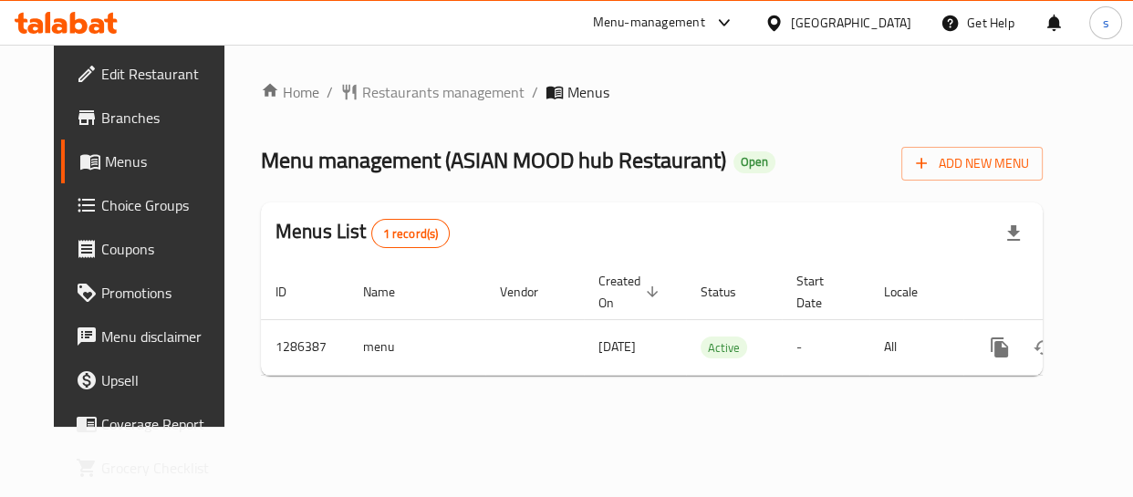
click at [811, 13] on div "[GEOGRAPHIC_DATA]" at bounding box center [851, 23] width 120 height 20
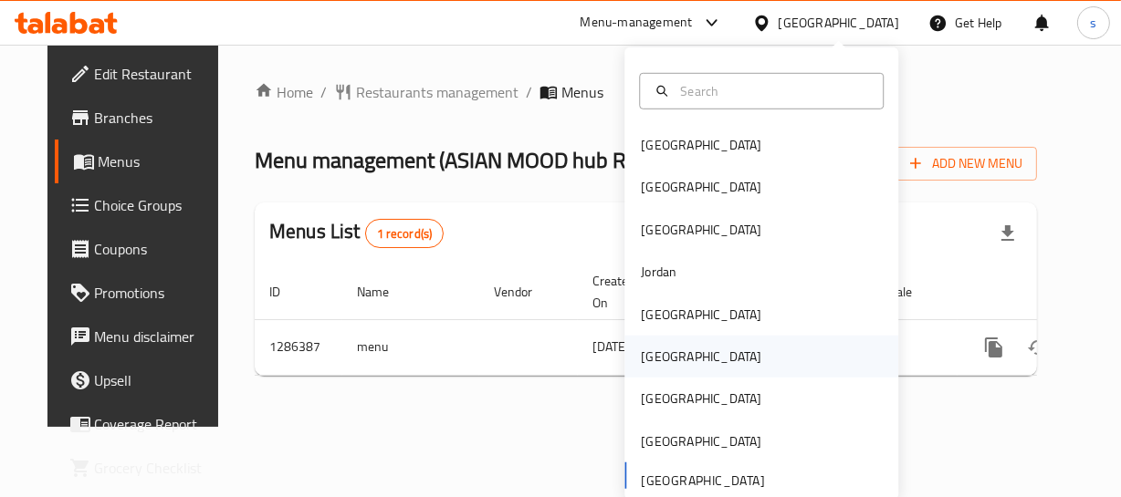
click at [647, 347] on div "[GEOGRAPHIC_DATA]" at bounding box center [701, 357] width 120 height 20
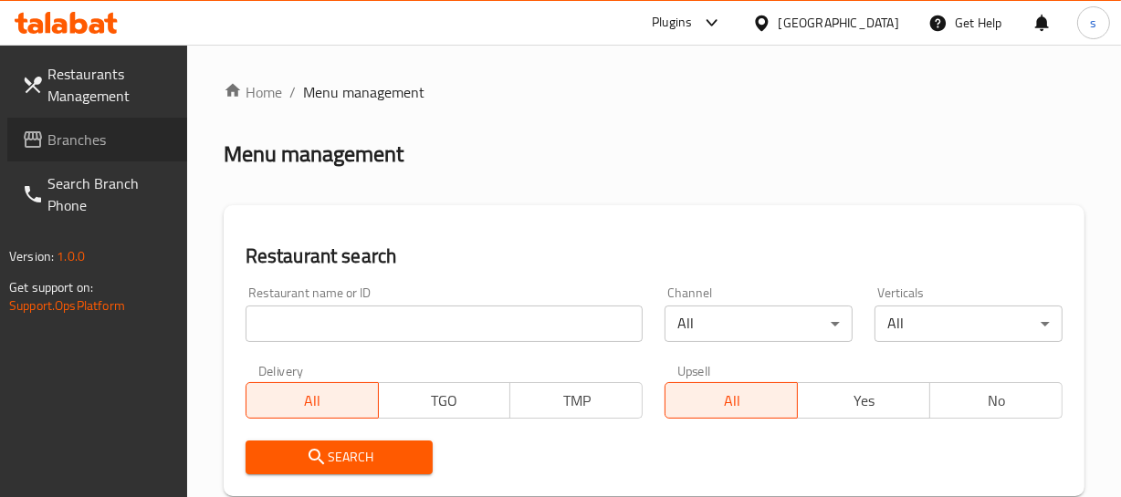
click at [54, 139] on span "Branches" at bounding box center [109, 140] width 125 height 22
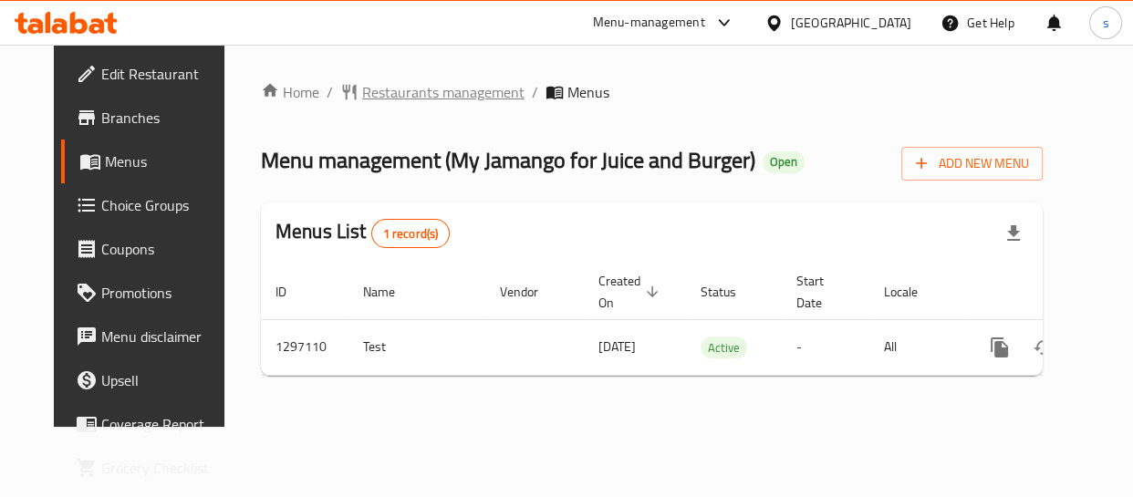
click at [387, 88] on span "Restaurants management" at bounding box center [443, 92] width 162 height 22
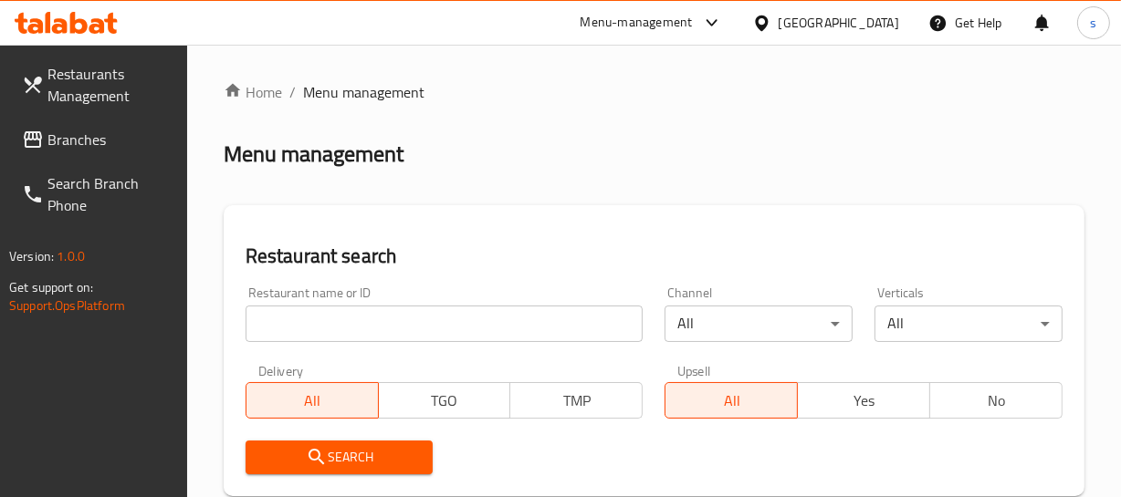
click at [109, 141] on span "Branches" at bounding box center [109, 140] width 125 height 22
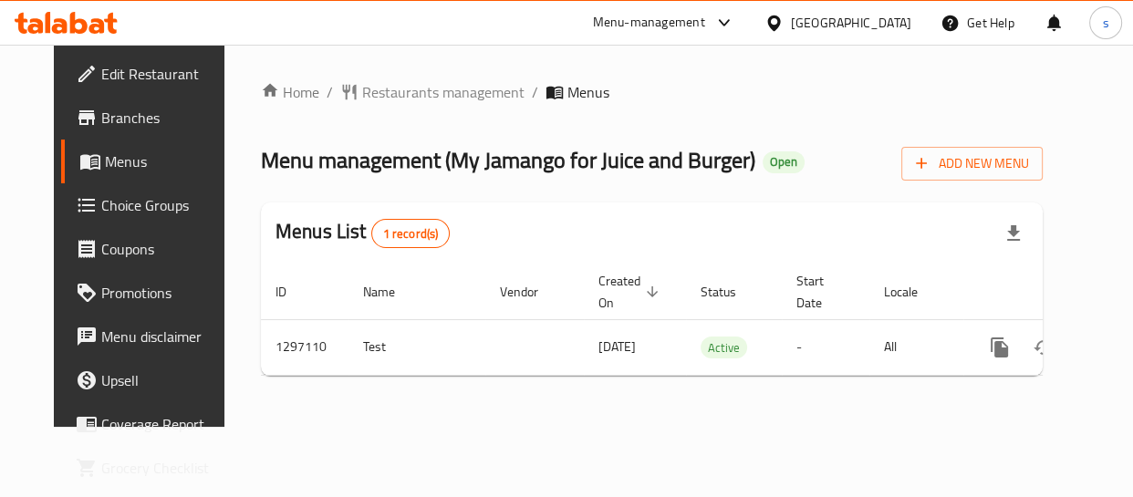
click at [780, 18] on icon at bounding box center [773, 23] width 13 height 16
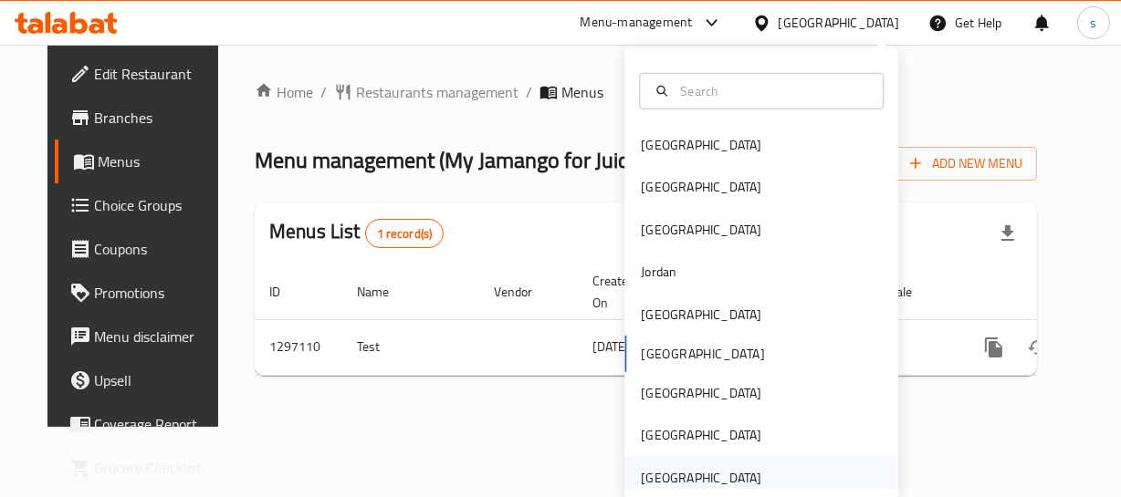
click at [677, 468] on div "[GEOGRAPHIC_DATA]" at bounding box center [701, 478] width 120 height 20
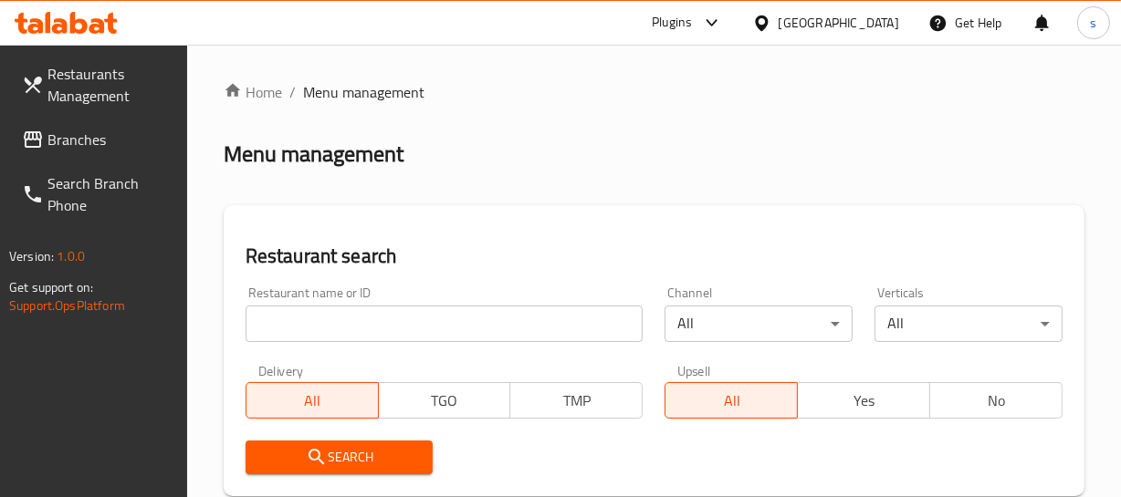
click at [53, 148] on span "Branches" at bounding box center [109, 140] width 125 height 22
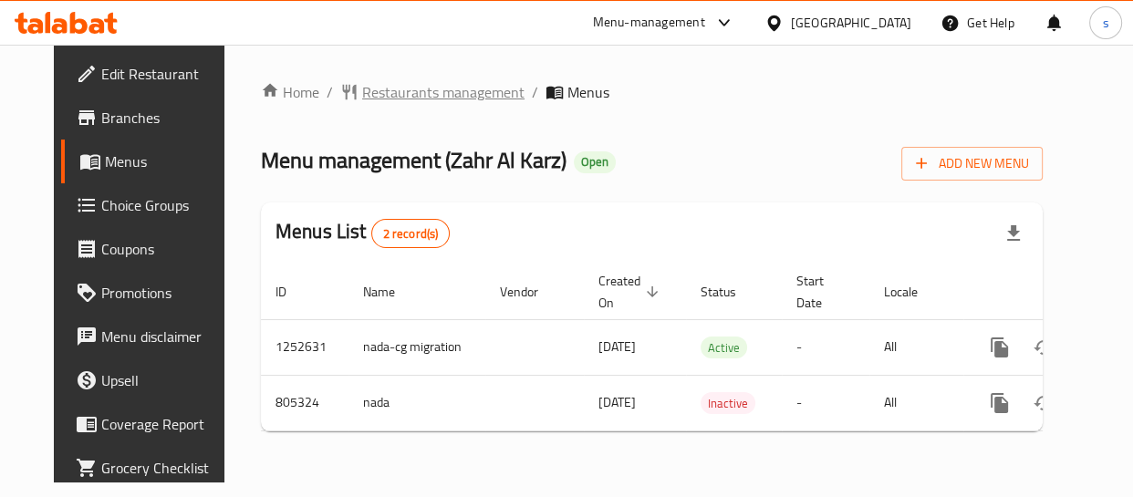
click at [421, 98] on span "Restaurants management" at bounding box center [443, 92] width 162 height 22
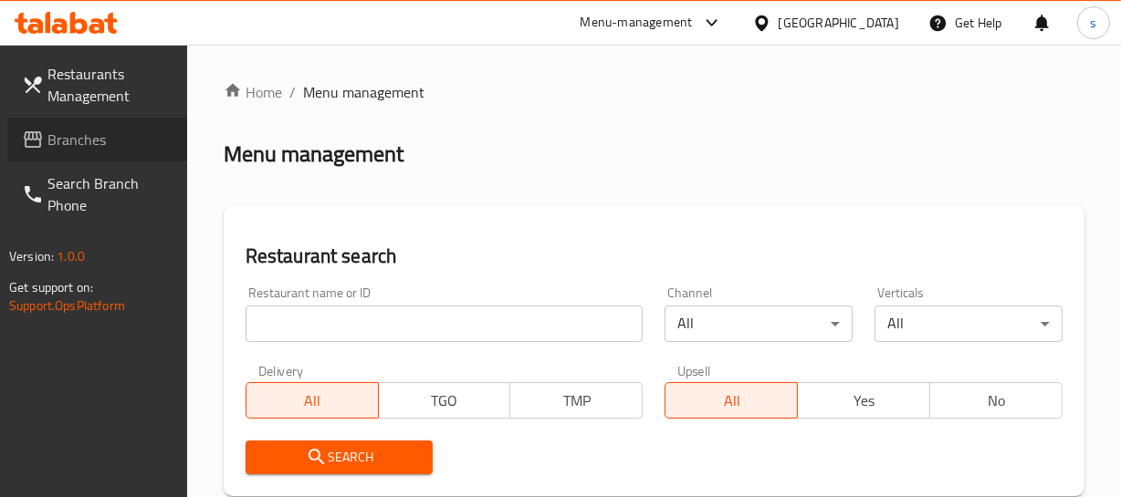
click at [46, 141] on span at bounding box center [35, 140] width 26 height 22
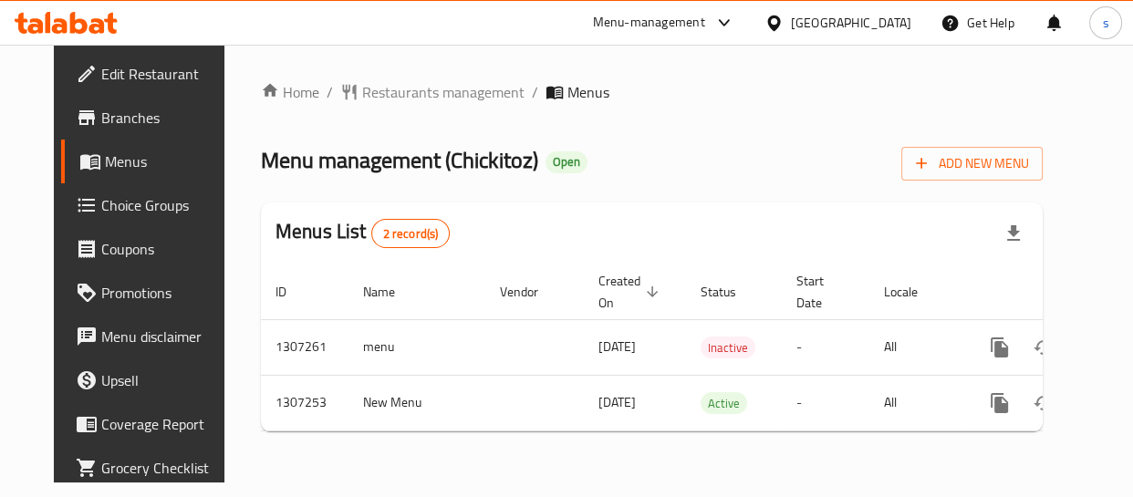
click at [101, 208] on span "Choice Groups" at bounding box center [164, 205] width 127 height 22
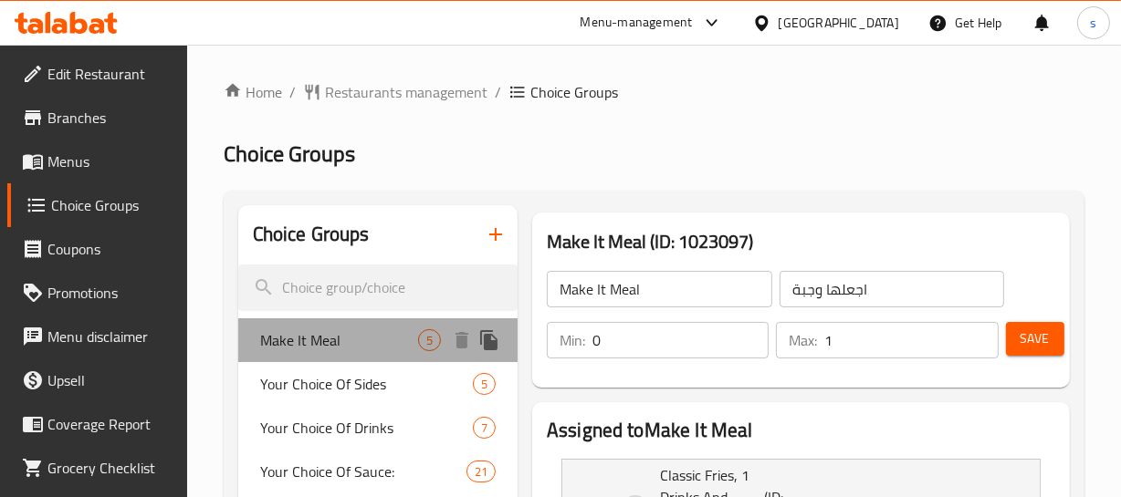
click at [378, 333] on span "Make It Meal" at bounding box center [339, 340] width 158 height 22
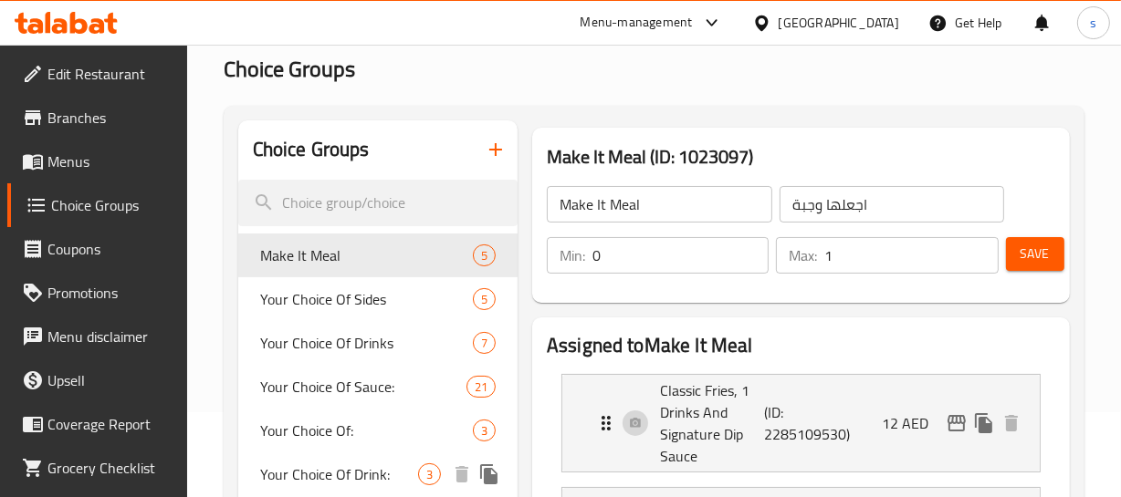
scroll to position [165, 0]
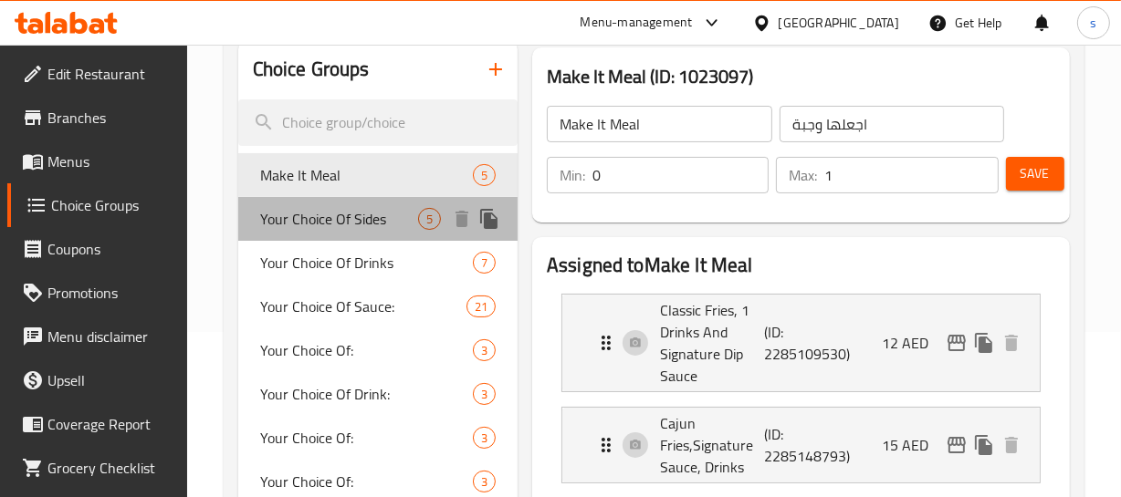
click at [353, 224] on span "Your Choice Of Sides" at bounding box center [339, 219] width 158 height 22
type input "Your Choice Of Sides"
type input "اختيارك من جانبية"
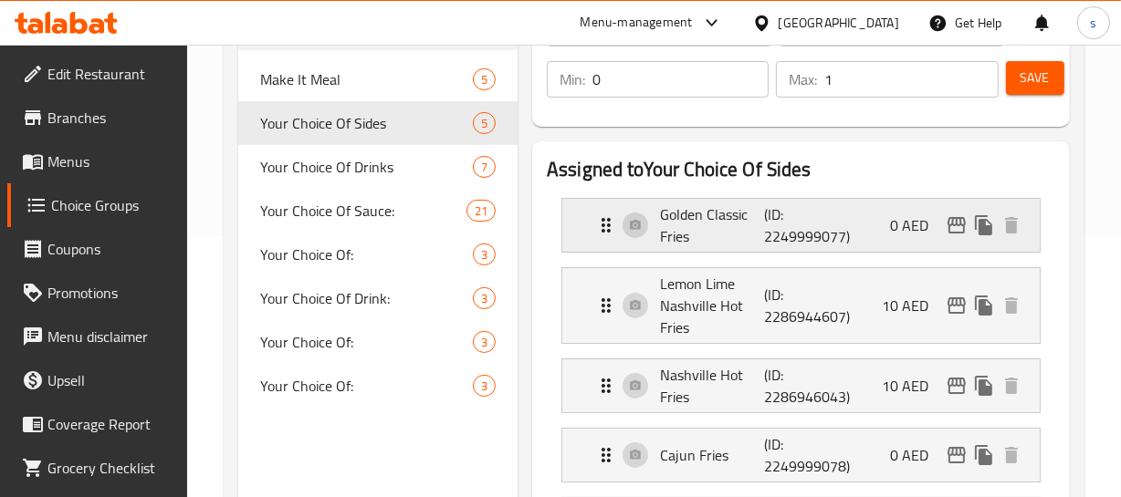
scroll to position [331, 0]
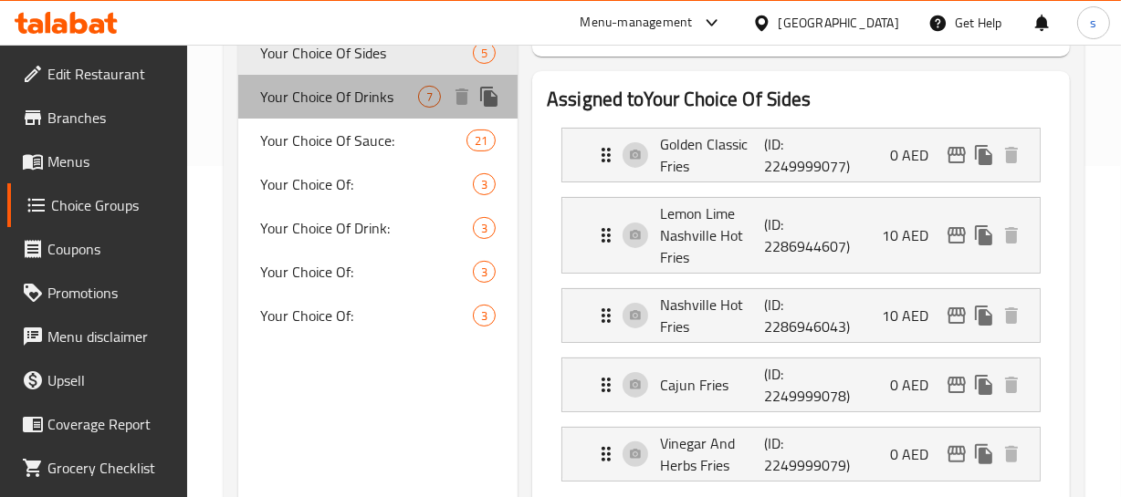
click at [392, 91] on span "Your Choice Of Drinks" at bounding box center [339, 97] width 158 height 22
type input "Your Choice Of Drinks"
type input "اختيارك من المشروبات"
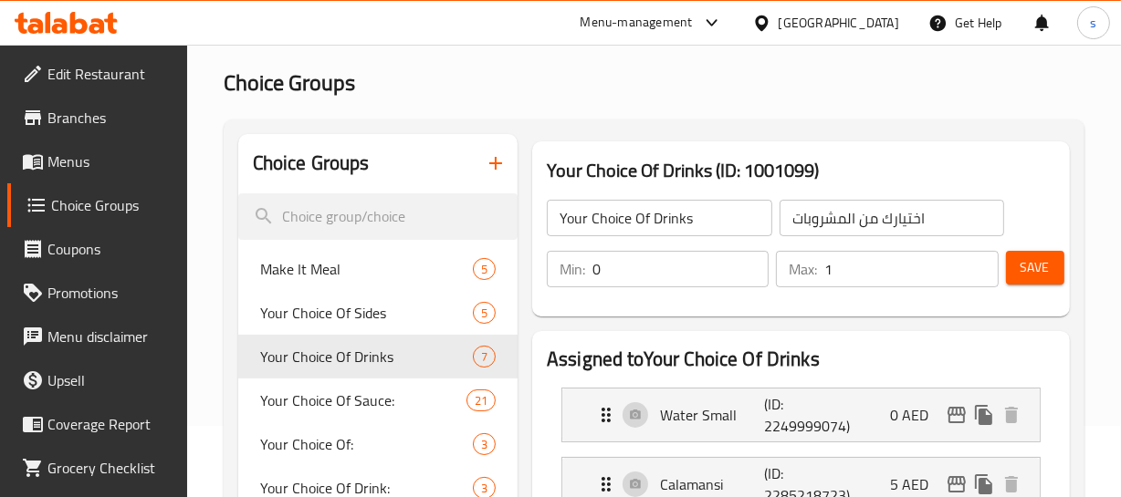
scroll to position [0, 0]
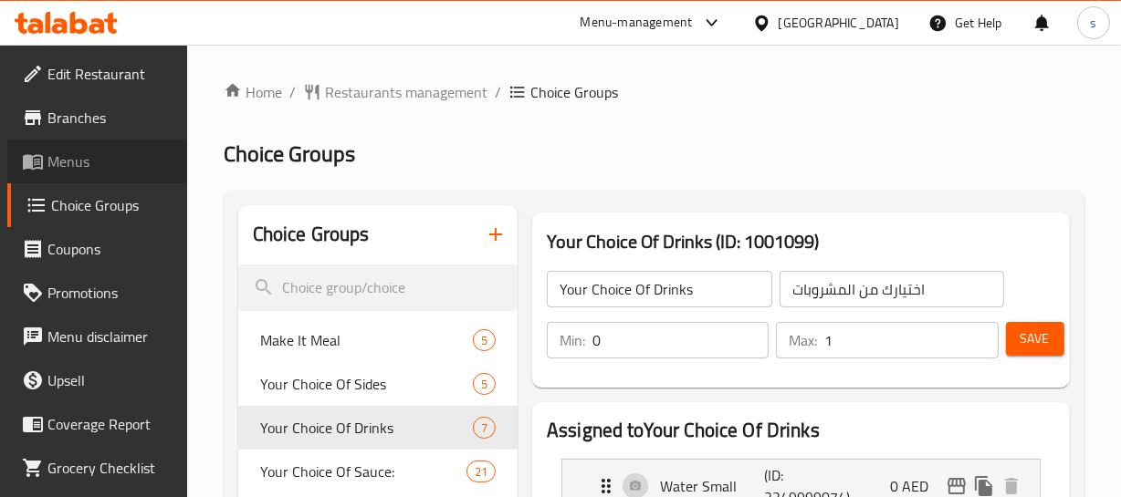
click at [99, 148] on link "Menus" at bounding box center [97, 162] width 180 height 44
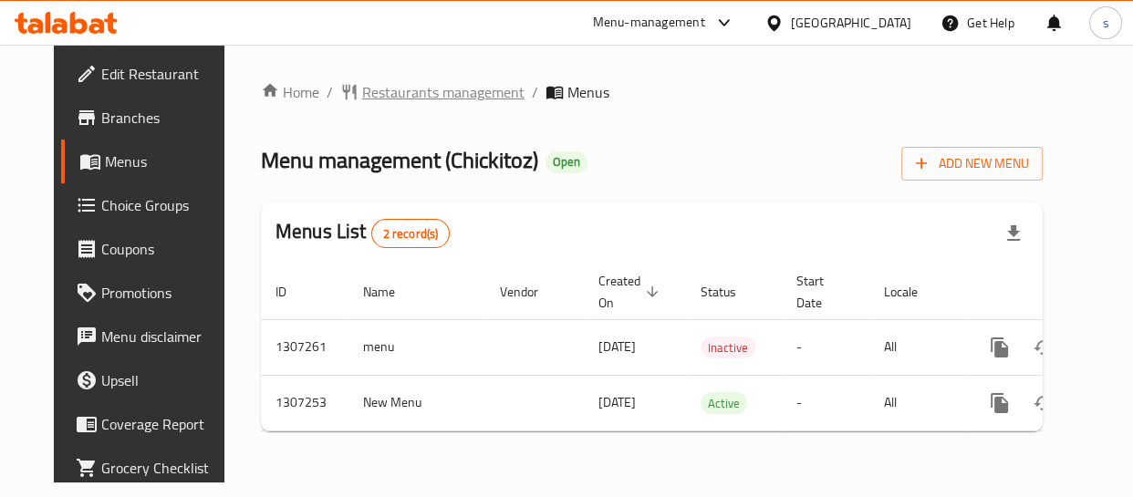
click at [362, 92] on span "Restaurants management" at bounding box center [443, 92] width 162 height 22
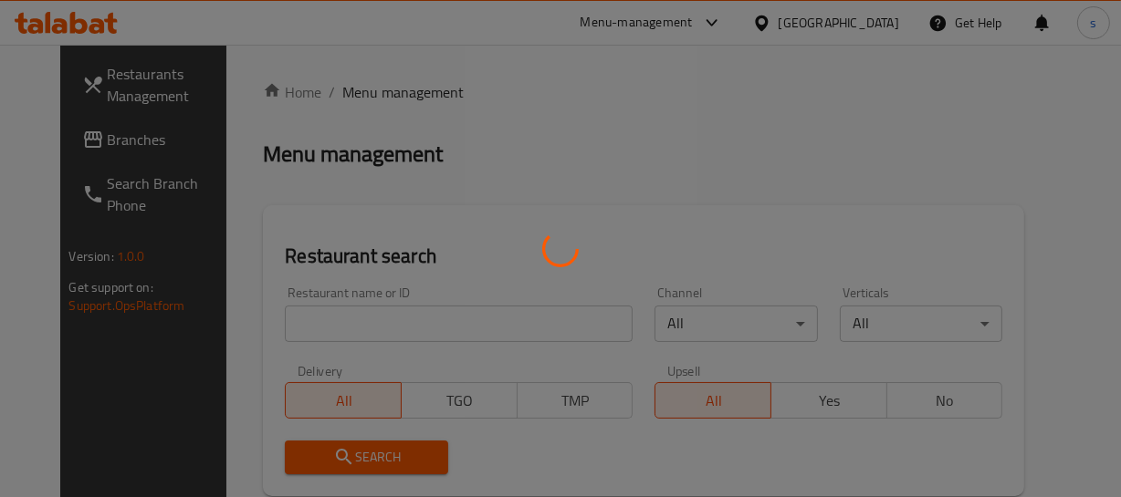
click at [87, 138] on div at bounding box center [560, 248] width 1121 height 497
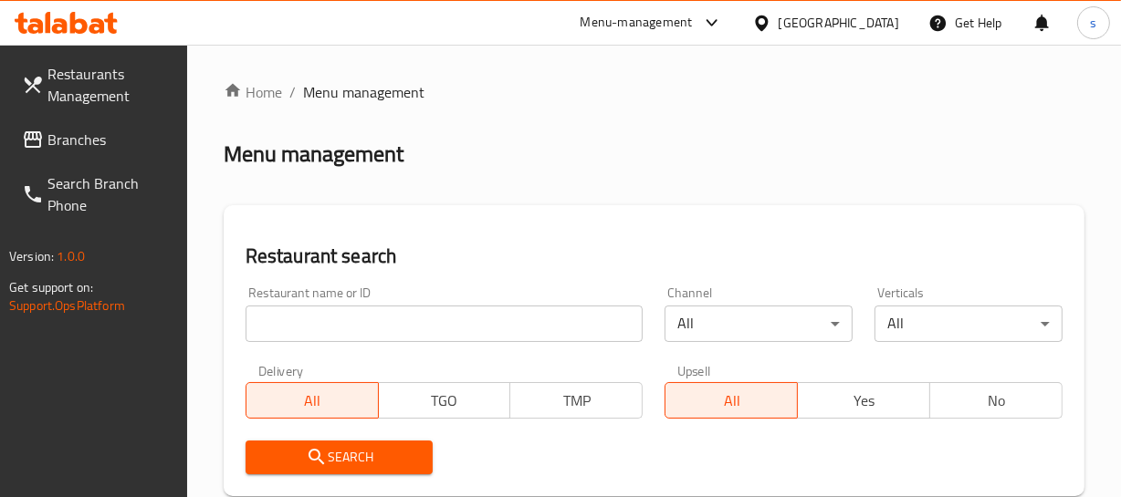
click at [374, 329] on input "search" at bounding box center [444, 324] width 398 height 37
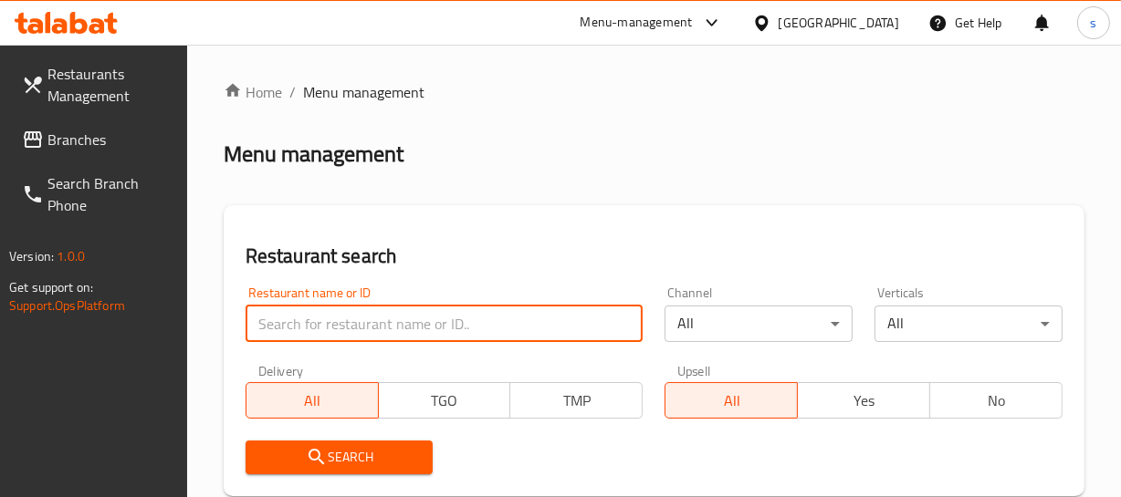
paste input "768856"
type input "768856"
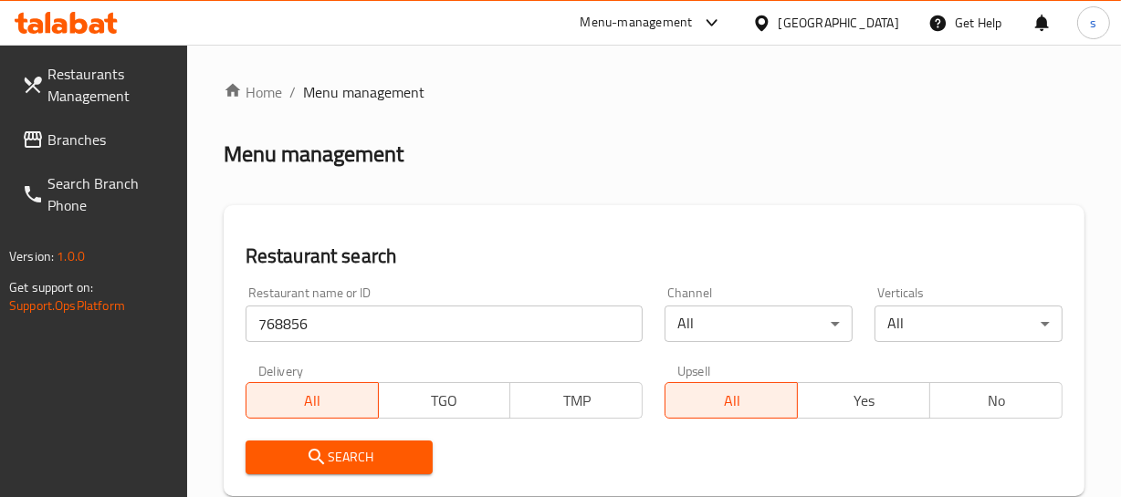
click at [339, 460] on span "Search" at bounding box center [339, 457] width 159 height 23
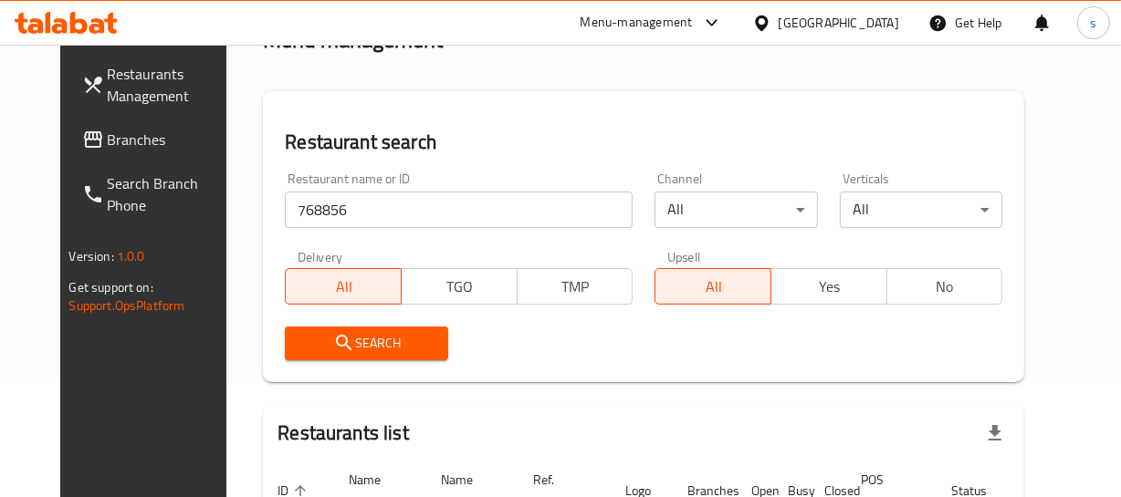
scroll to position [19, 0]
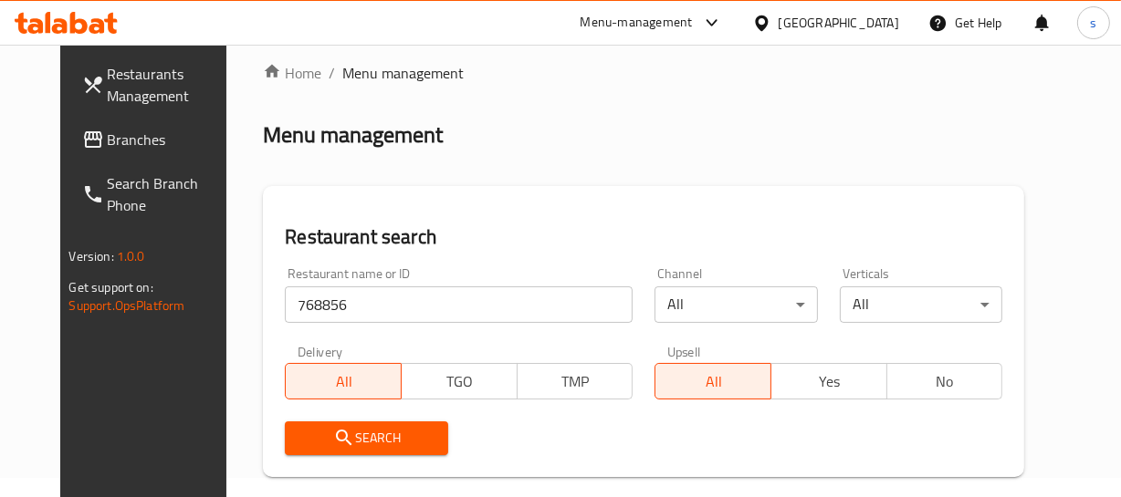
click at [68, 123] on link "Branches" at bounding box center [158, 140] width 180 height 44
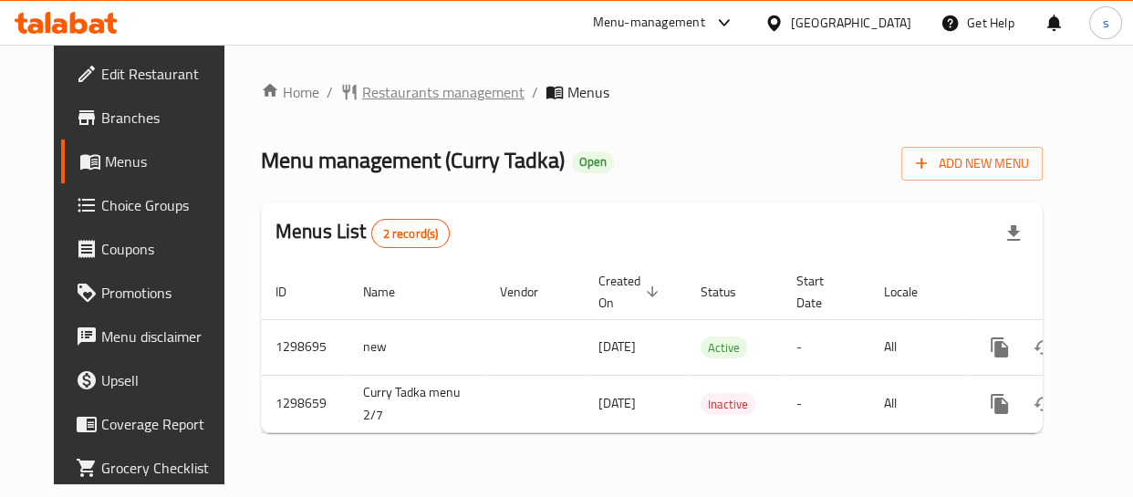
click at [428, 98] on span "Restaurants management" at bounding box center [443, 92] width 162 height 22
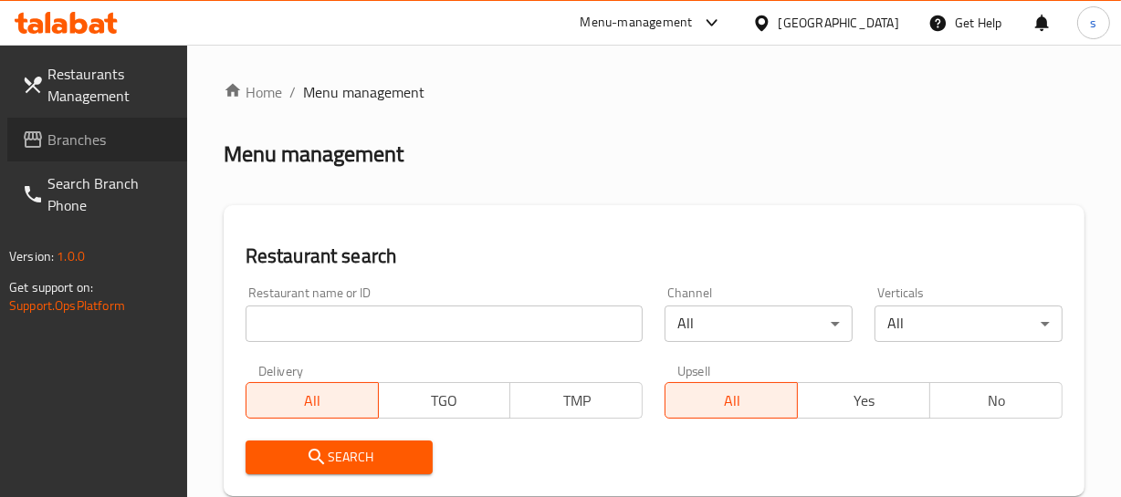
click at [64, 136] on span "Branches" at bounding box center [109, 140] width 125 height 22
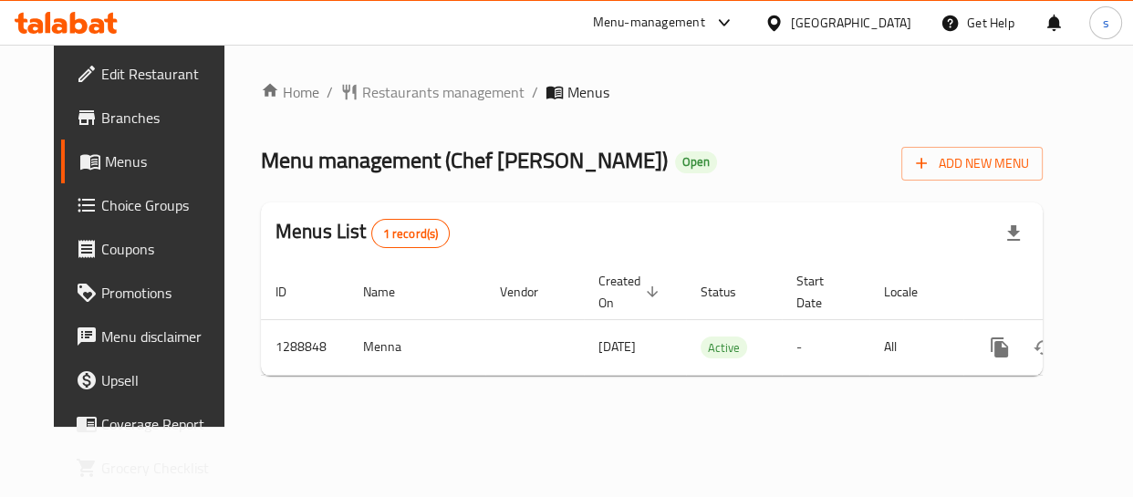
click at [101, 215] on span "Choice Groups" at bounding box center [164, 205] width 127 height 22
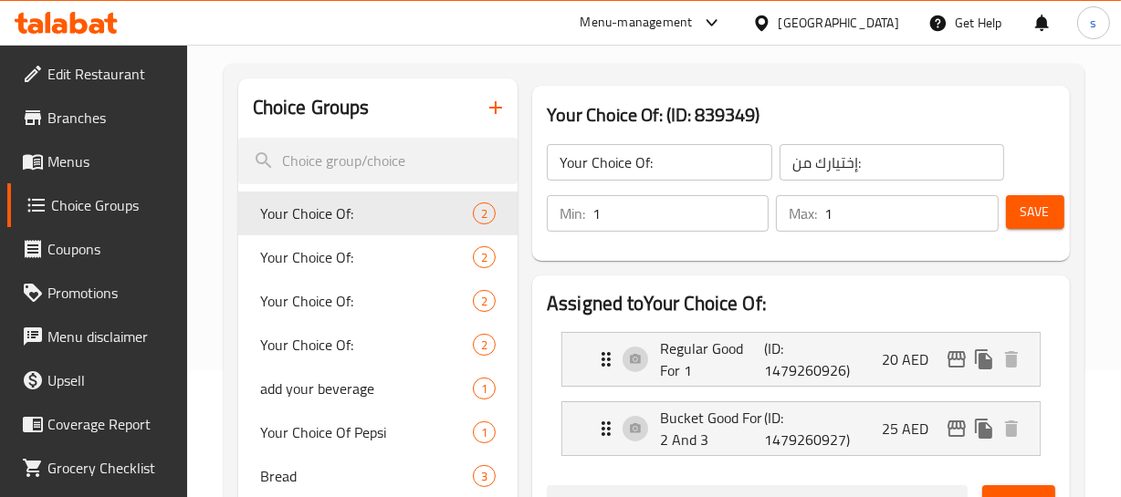
scroll to position [165, 0]
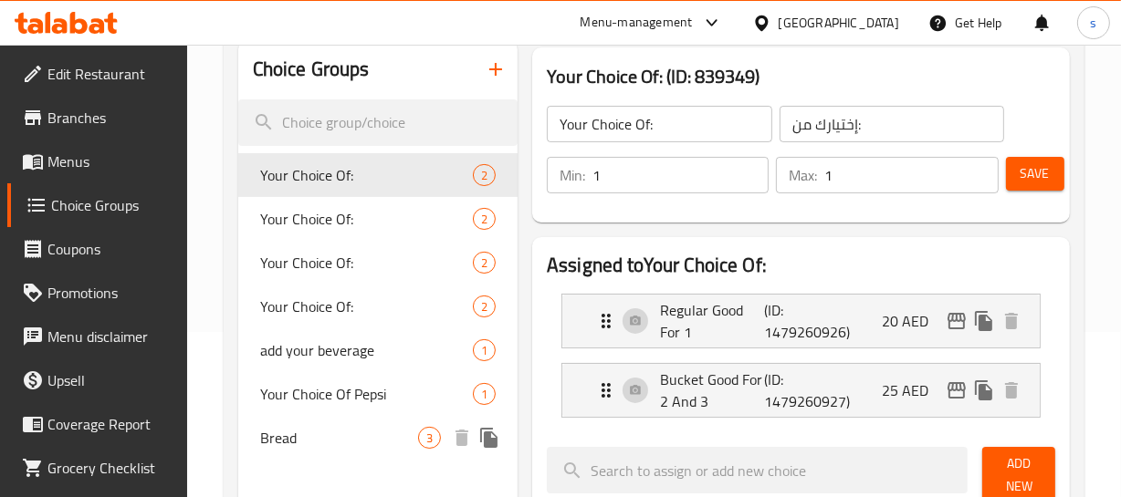
click at [401, 437] on span "Bread" at bounding box center [339, 438] width 158 height 22
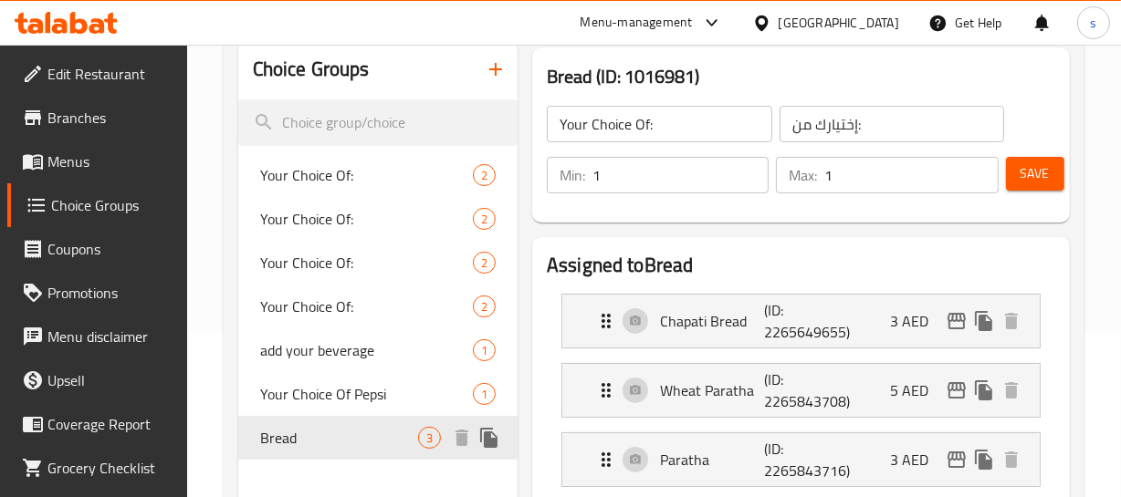
type input "Bread"
type input "خُبز"
type input "0"
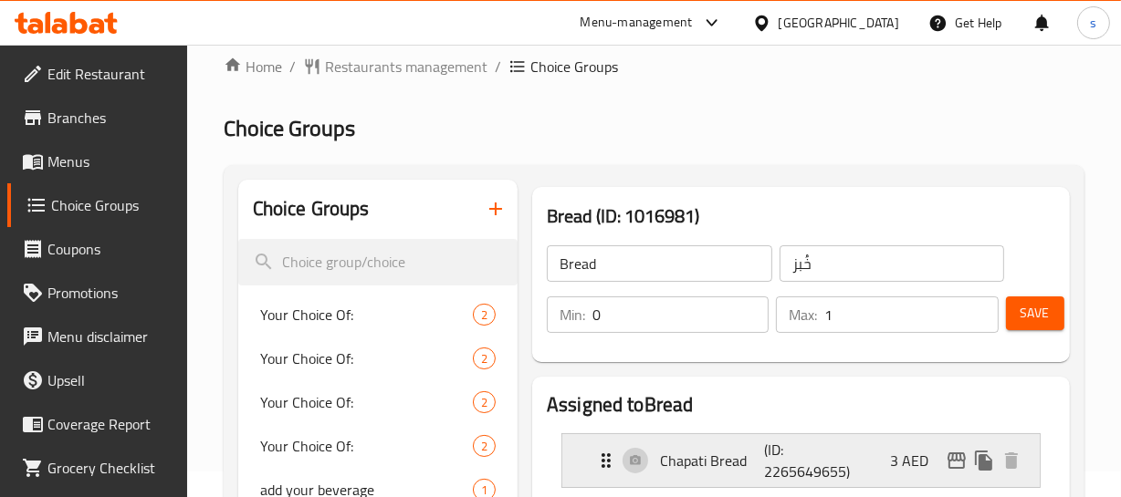
scroll to position [0, 0]
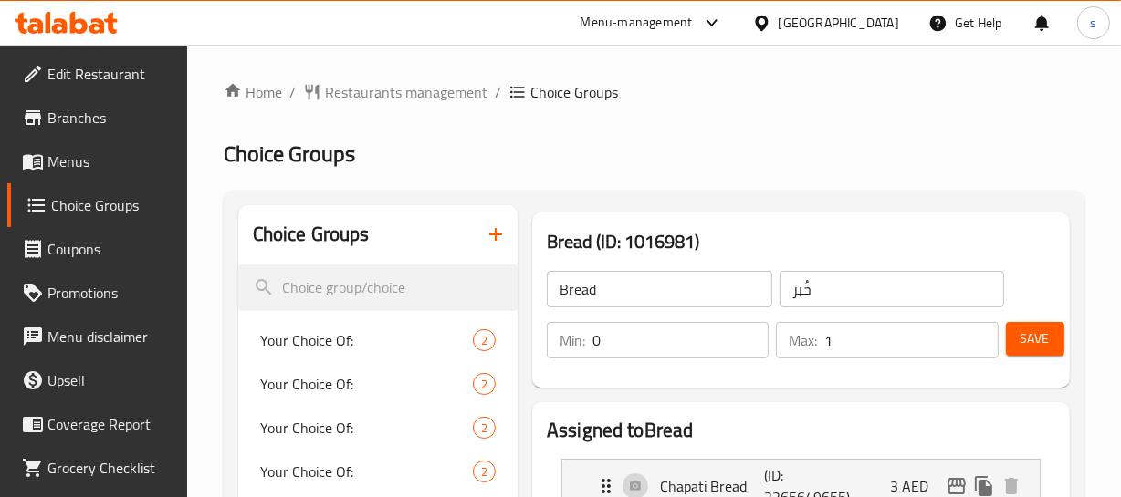
click at [809, 13] on div "[GEOGRAPHIC_DATA]" at bounding box center [838, 23] width 120 height 20
click at [112, 97] on link "Branches" at bounding box center [97, 118] width 180 height 44
click at [86, 112] on span "Branches" at bounding box center [109, 118] width 125 height 22
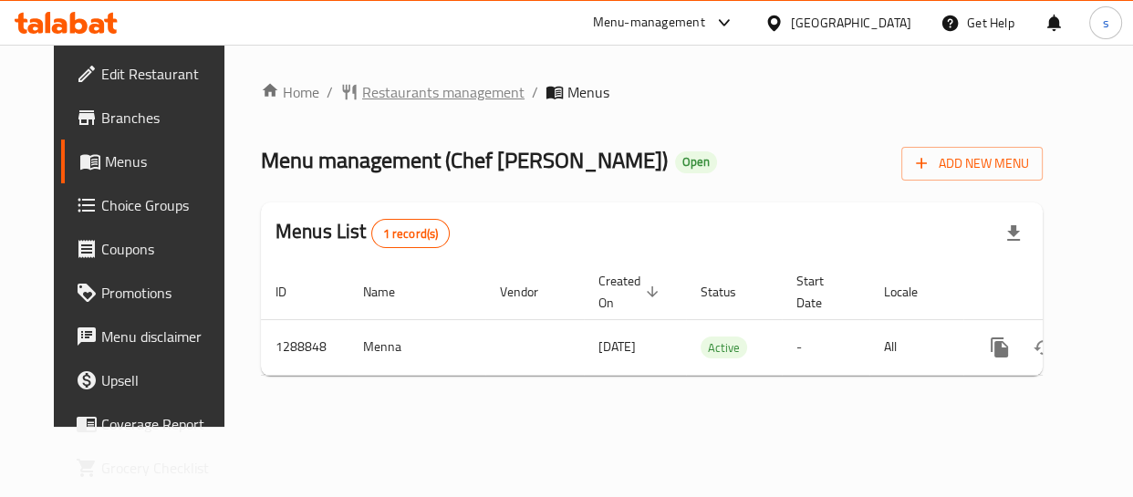
click at [416, 99] on span "Restaurants management" at bounding box center [443, 92] width 162 height 22
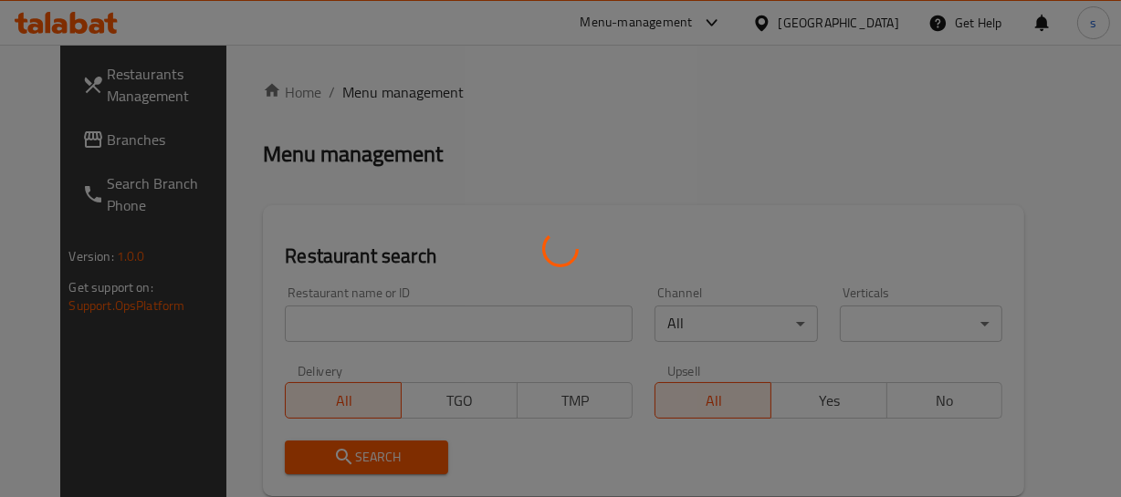
click at [84, 147] on div at bounding box center [560, 248] width 1121 height 497
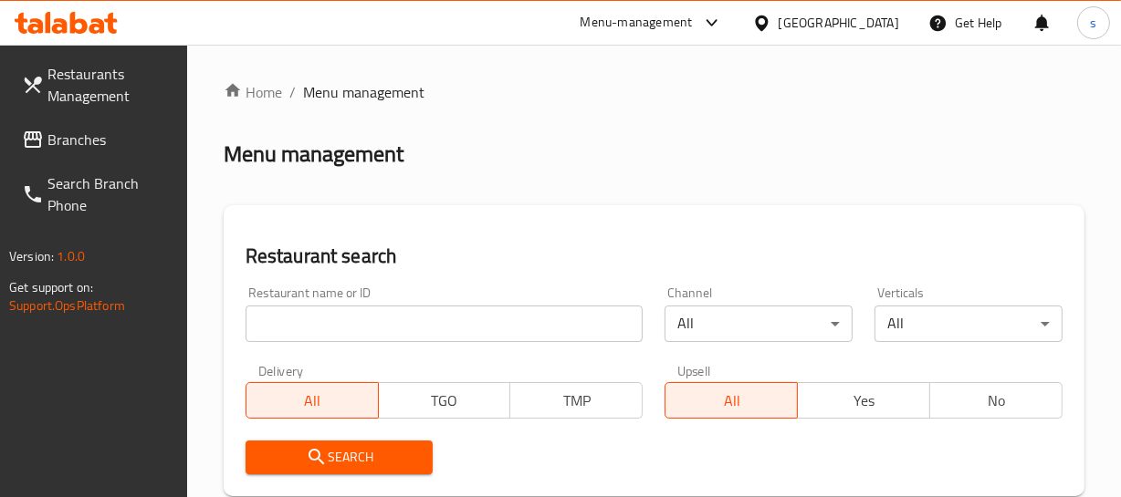
click at [84, 147] on span "Branches" at bounding box center [109, 140] width 125 height 22
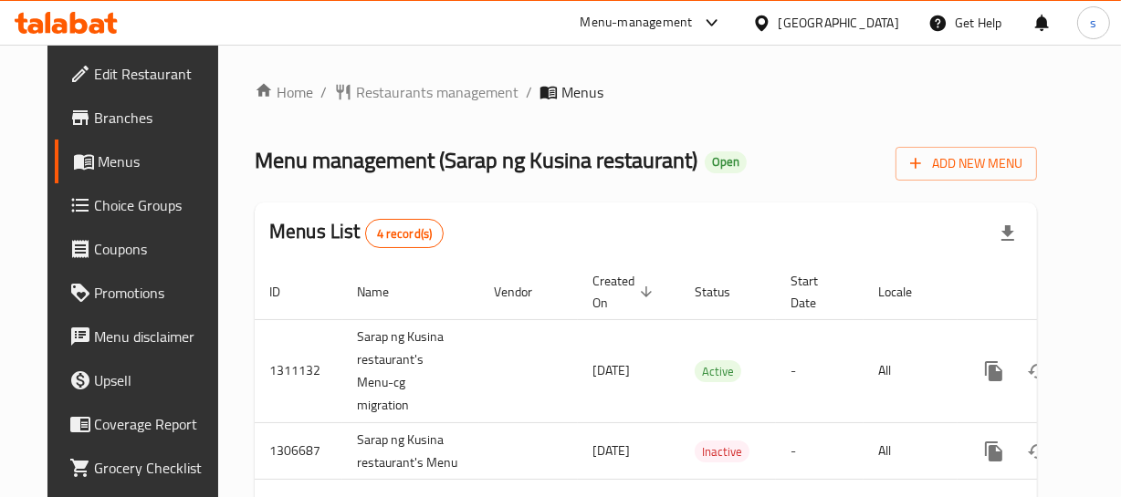
click at [804, 17] on div "[GEOGRAPHIC_DATA]" at bounding box center [838, 23] width 120 height 20
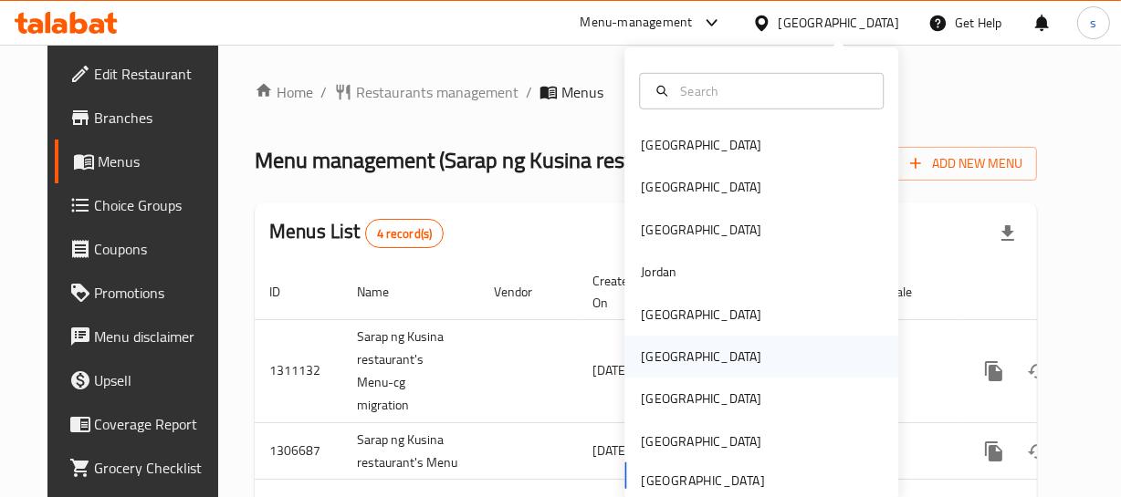
click at [667, 349] on div "[GEOGRAPHIC_DATA]" at bounding box center [701, 357] width 150 height 42
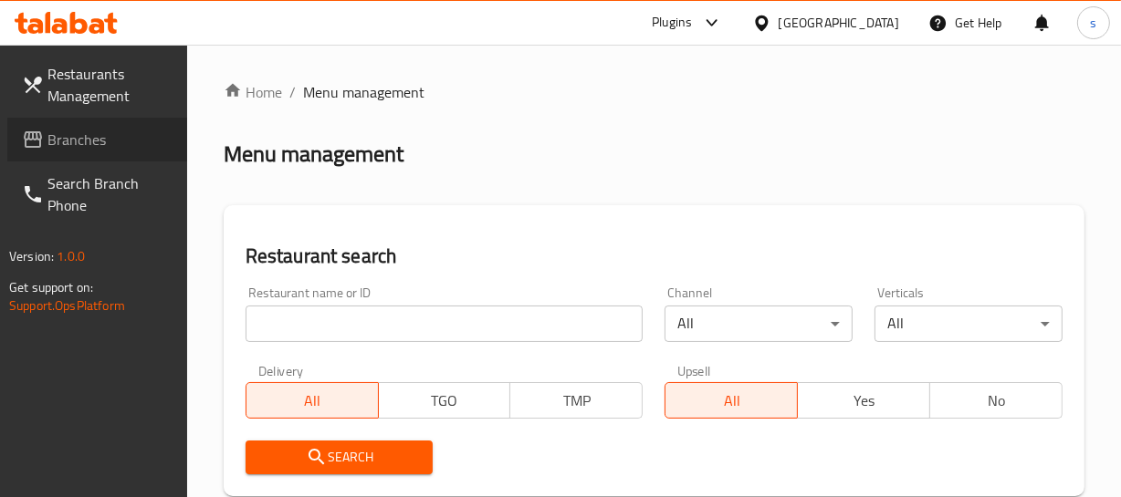
click at [83, 145] on span "Branches" at bounding box center [109, 140] width 125 height 22
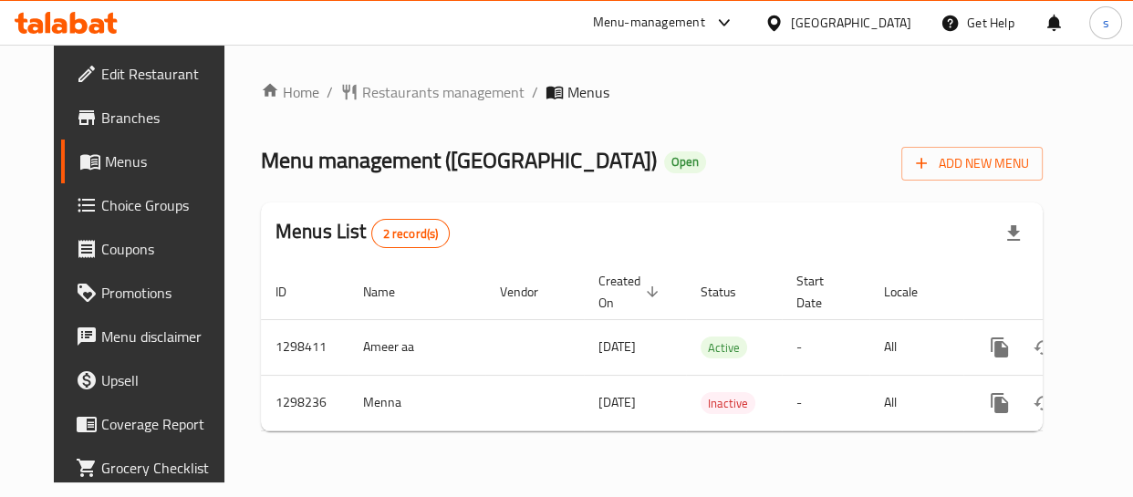
click at [893, 13] on div "[GEOGRAPHIC_DATA]" at bounding box center [851, 23] width 120 height 20
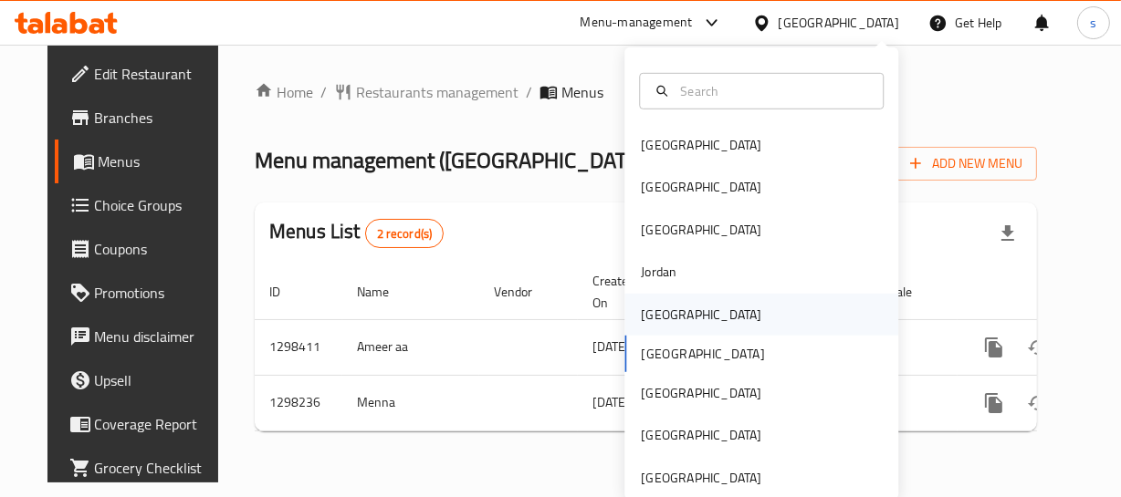
click at [692, 312] on div "[GEOGRAPHIC_DATA]" at bounding box center [761, 314] width 274 height 42
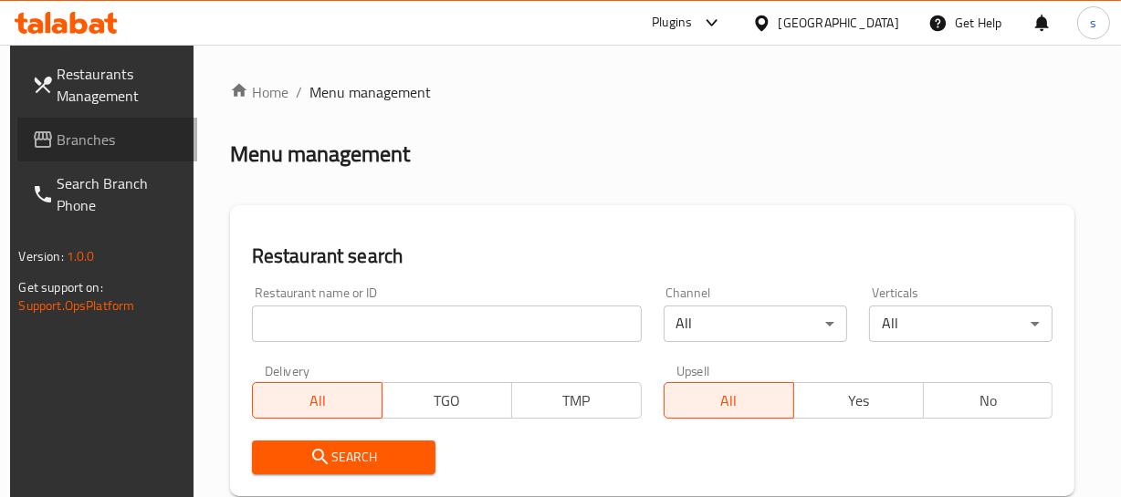
click at [96, 137] on span "Branches" at bounding box center [119, 140] width 125 height 22
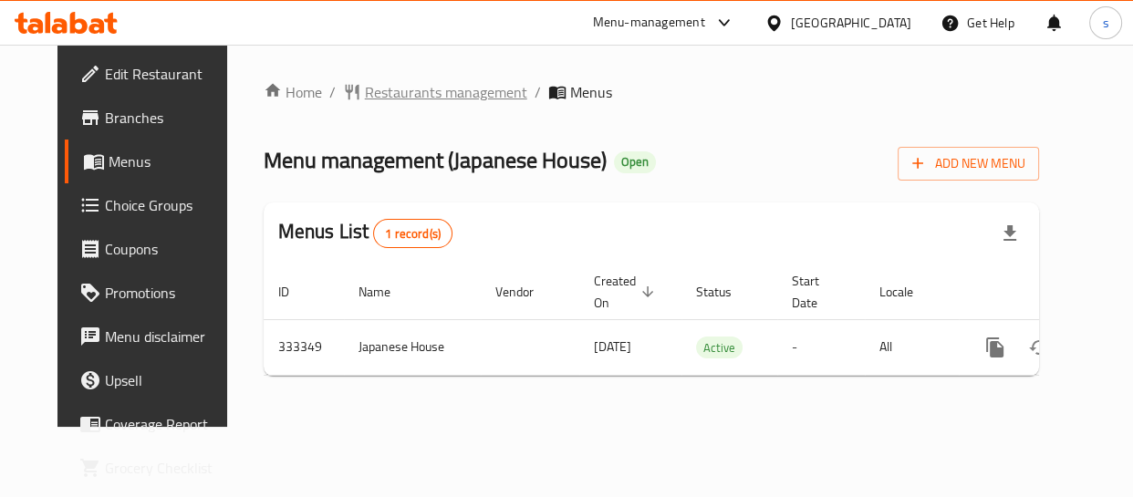
click at [443, 99] on span "Restaurants management" at bounding box center [446, 92] width 162 height 22
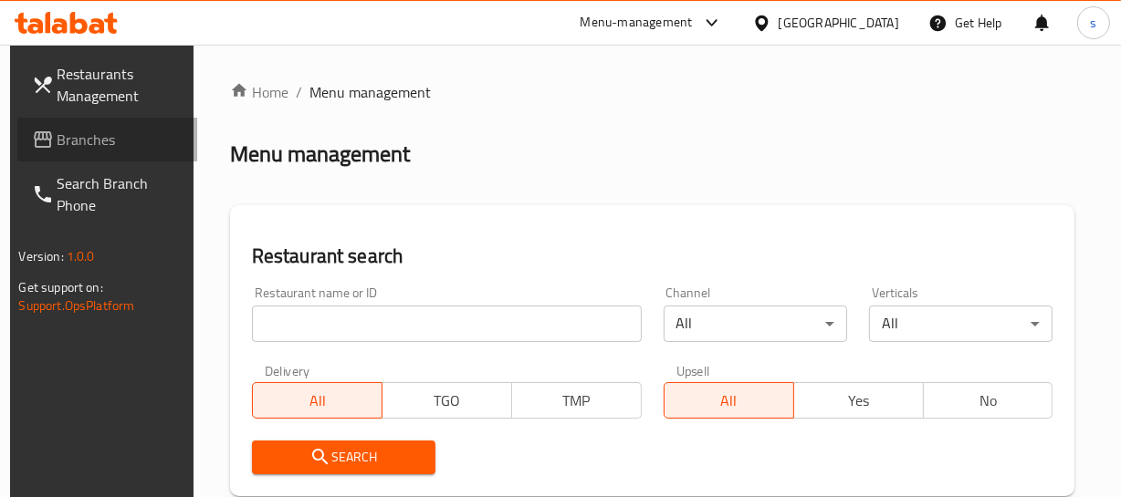
click at [123, 132] on span "Branches" at bounding box center [119, 140] width 125 height 22
